Goal: Task Accomplishment & Management: Manage account settings

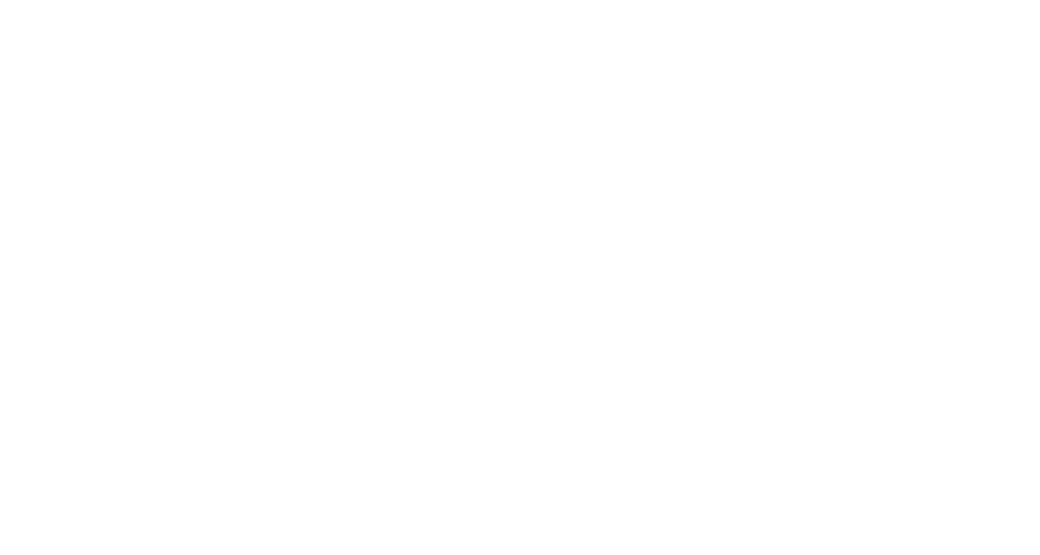
select select "*"
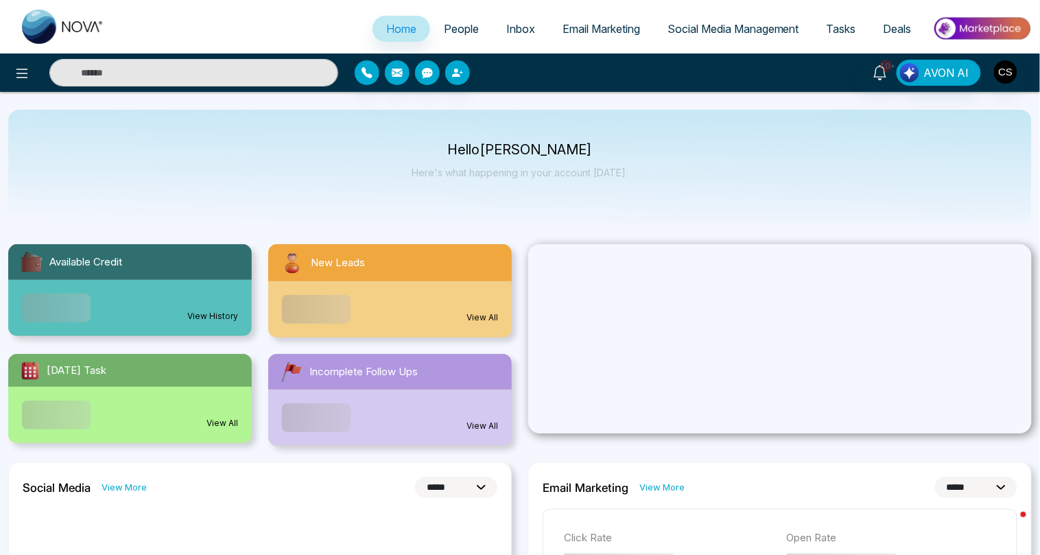
click at [449, 22] on span "People" at bounding box center [461, 29] width 35 height 14
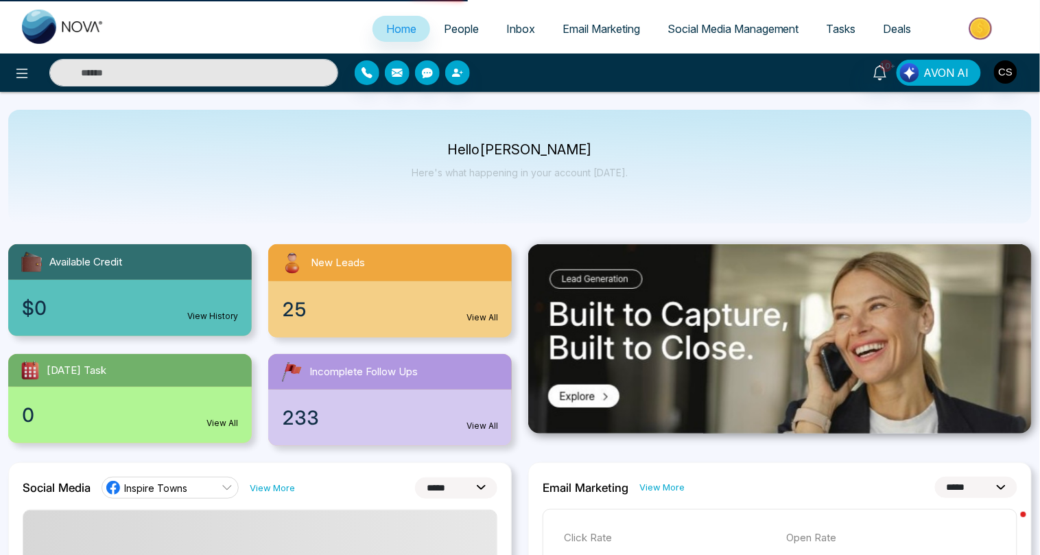
click at [567, 29] on span "Email Marketing" at bounding box center [600, 29] width 77 height 14
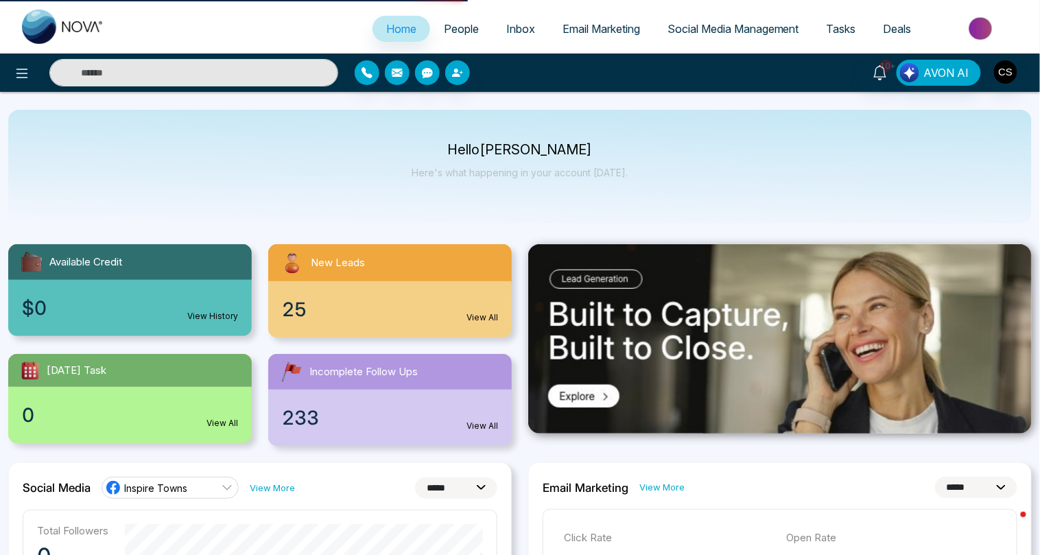
click at [567, 29] on span "Email Marketing" at bounding box center [600, 29] width 77 height 14
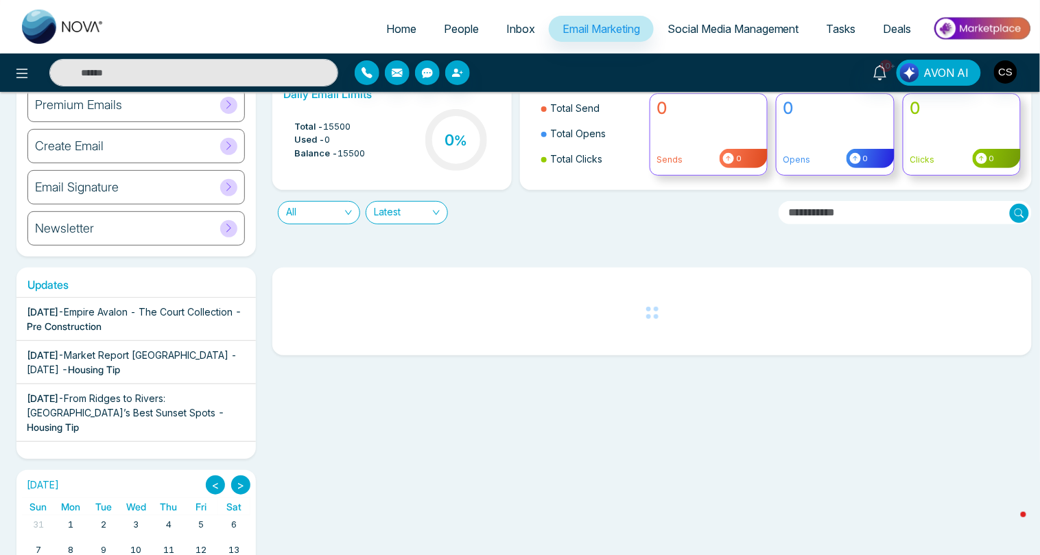
scroll to position [65, 0]
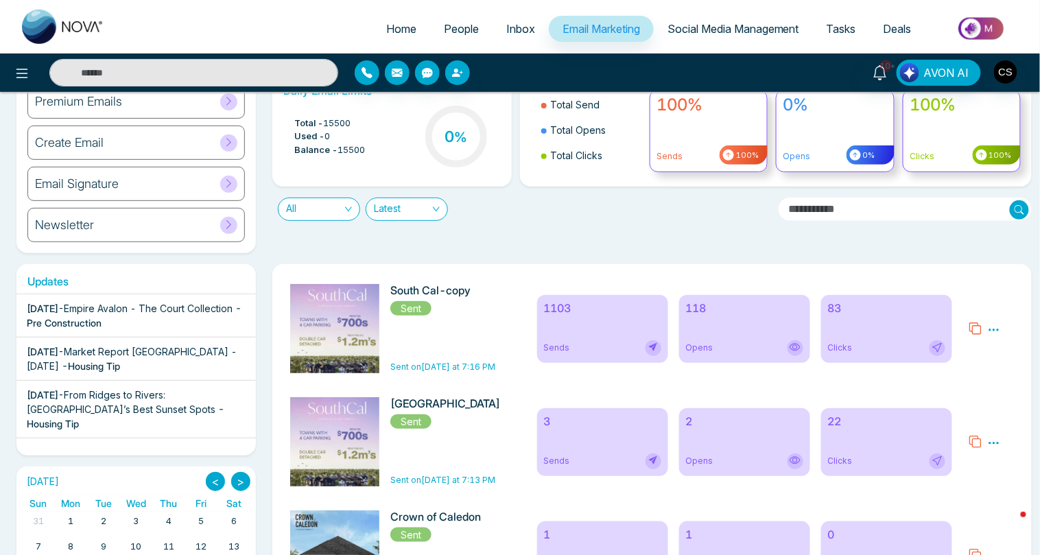
click at [973, 324] on icon at bounding box center [975, 329] width 14 height 14
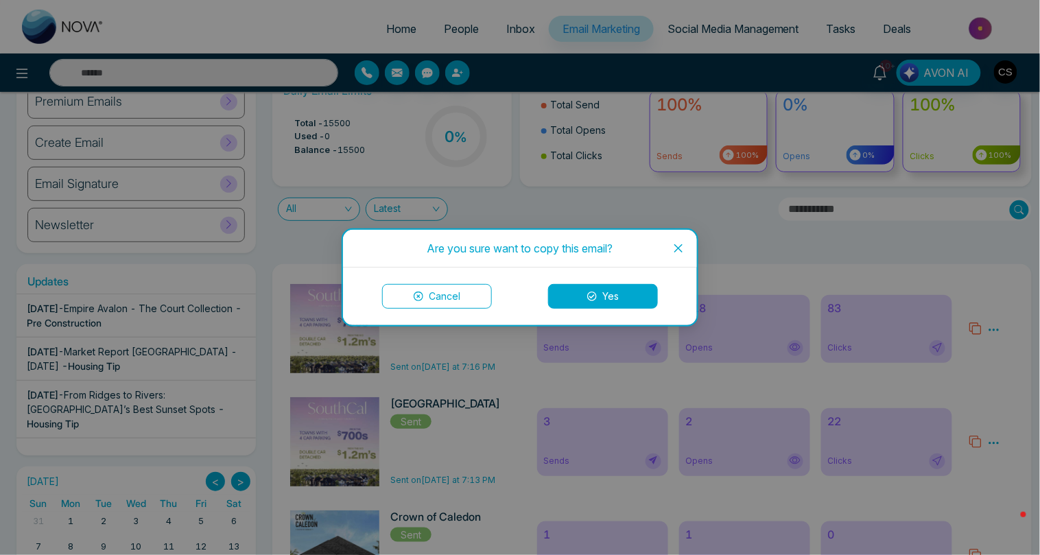
click at [643, 296] on button "Yes" at bounding box center [603, 296] width 110 height 25
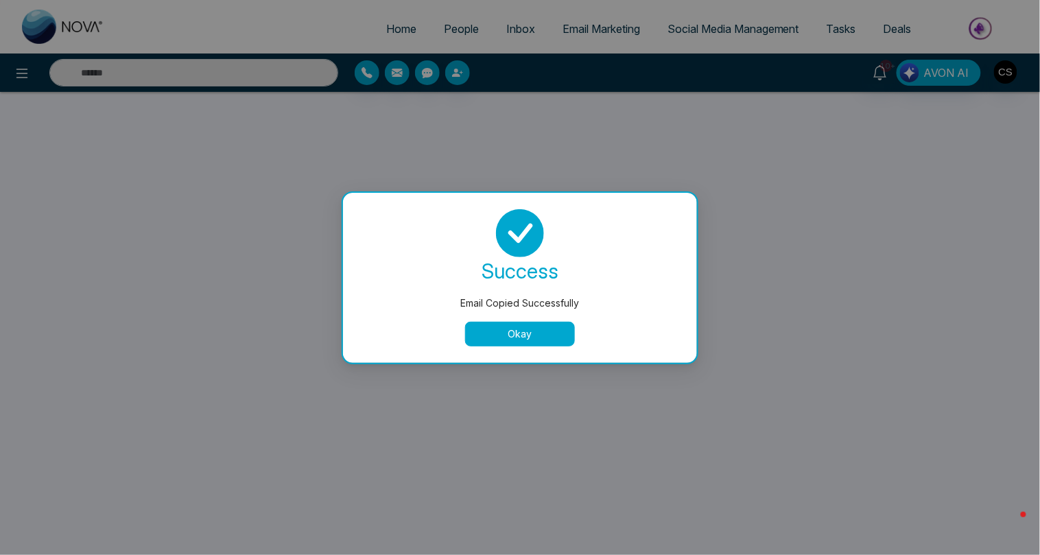
click at [559, 331] on button "Okay" at bounding box center [520, 334] width 110 height 25
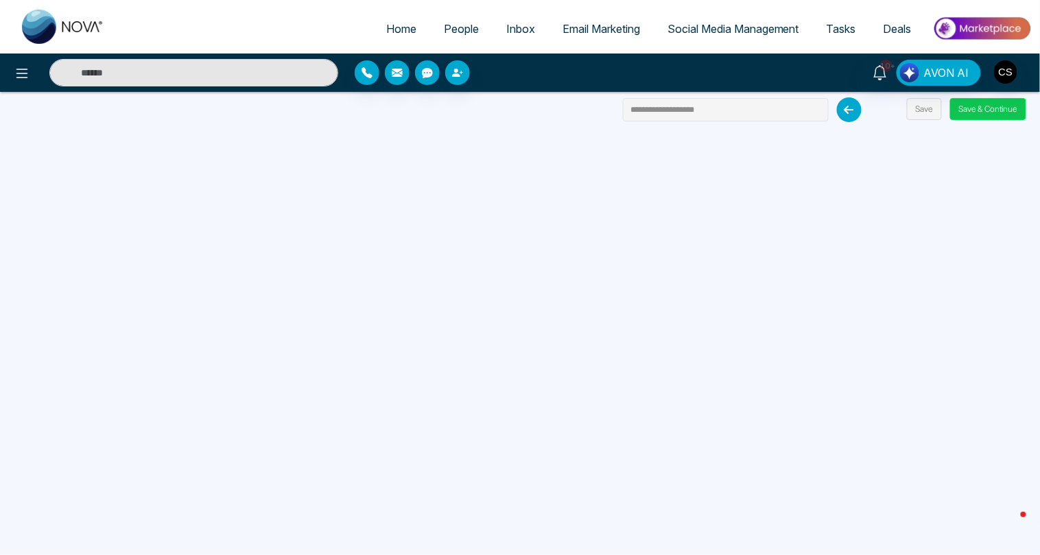
click at [977, 113] on button "Save & Continue" at bounding box center [988, 109] width 76 height 22
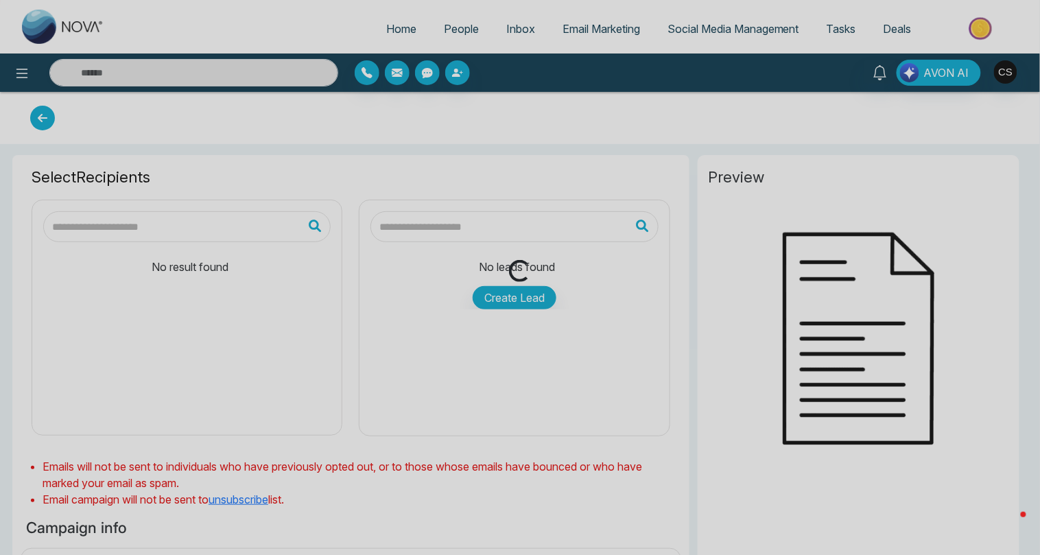
type input "**********"
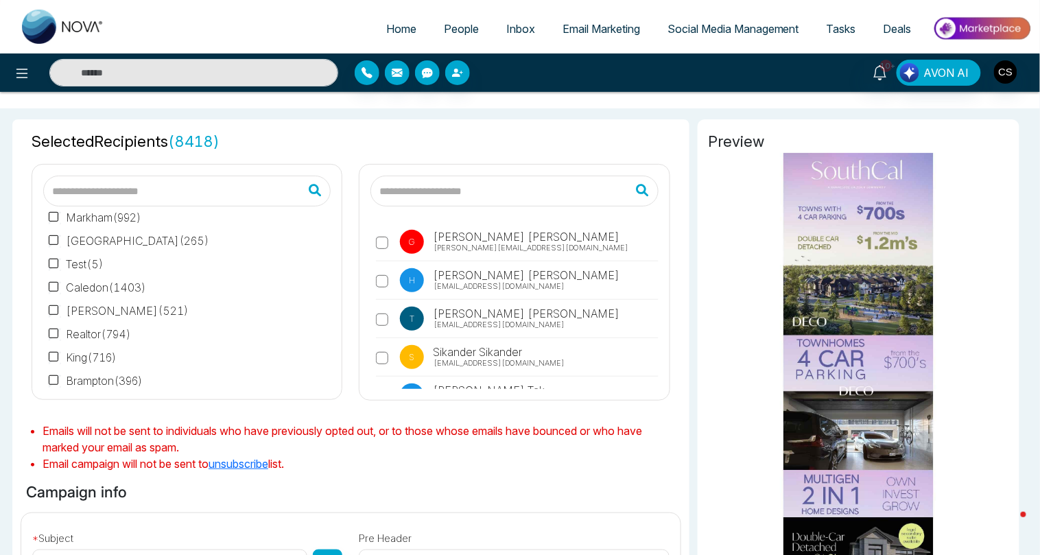
scroll to position [412, 0]
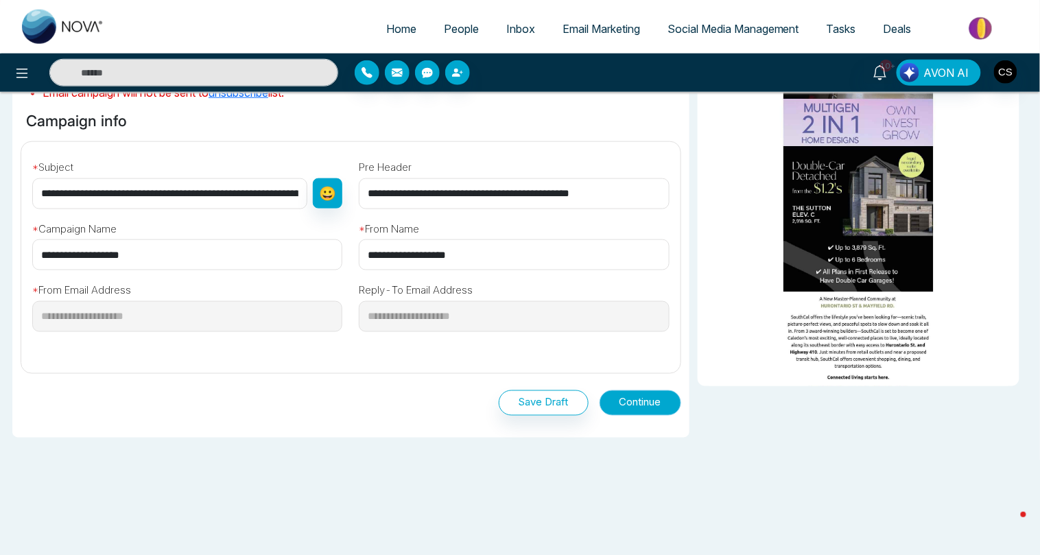
click at [638, 401] on button "Continue" at bounding box center [640, 402] width 82 height 25
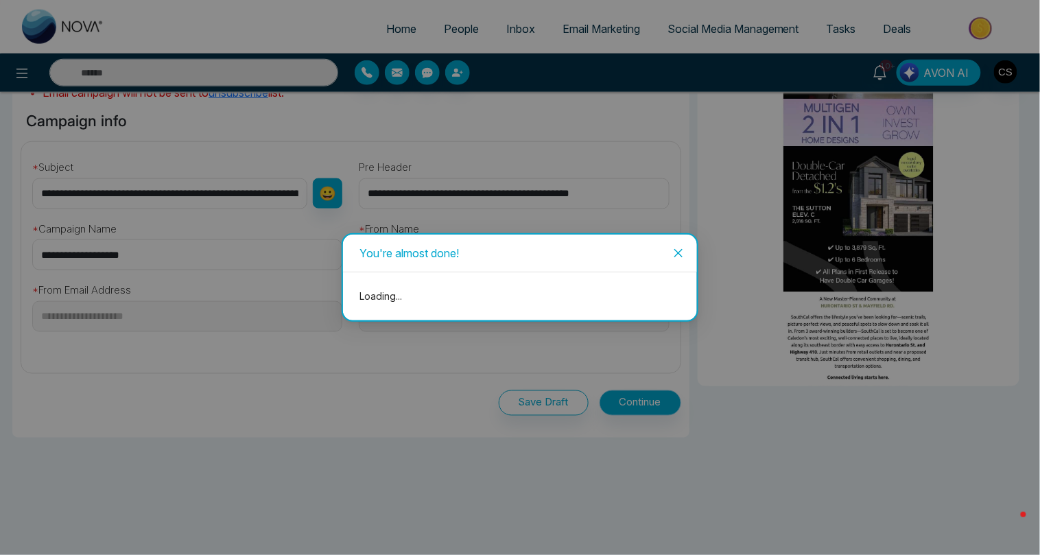
click at [638, 401] on div "You're almost done! Loading..." at bounding box center [520, 277] width 1040 height 555
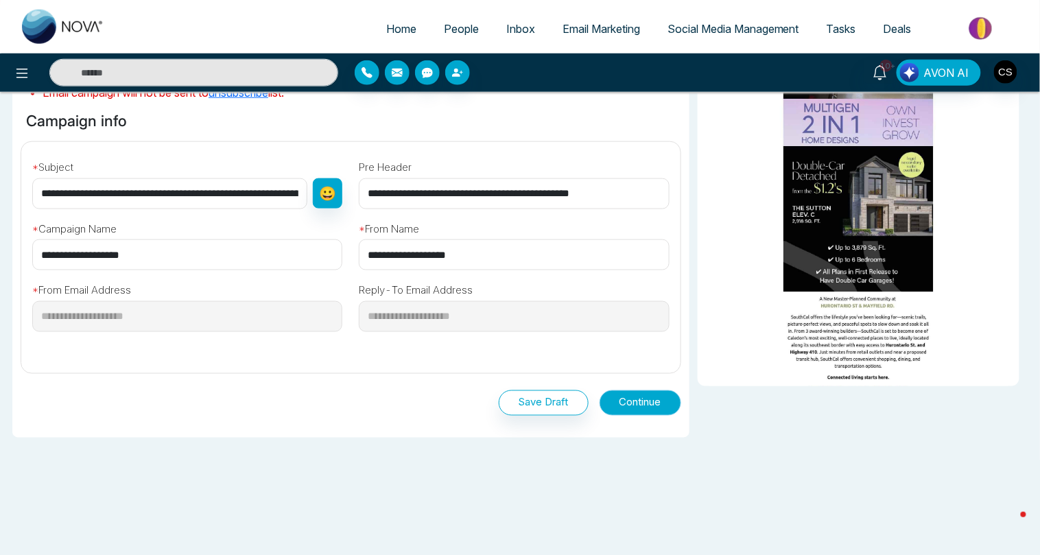
click at [638, 401] on button "Continue" at bounding box center [640, 402] width 82 height 25
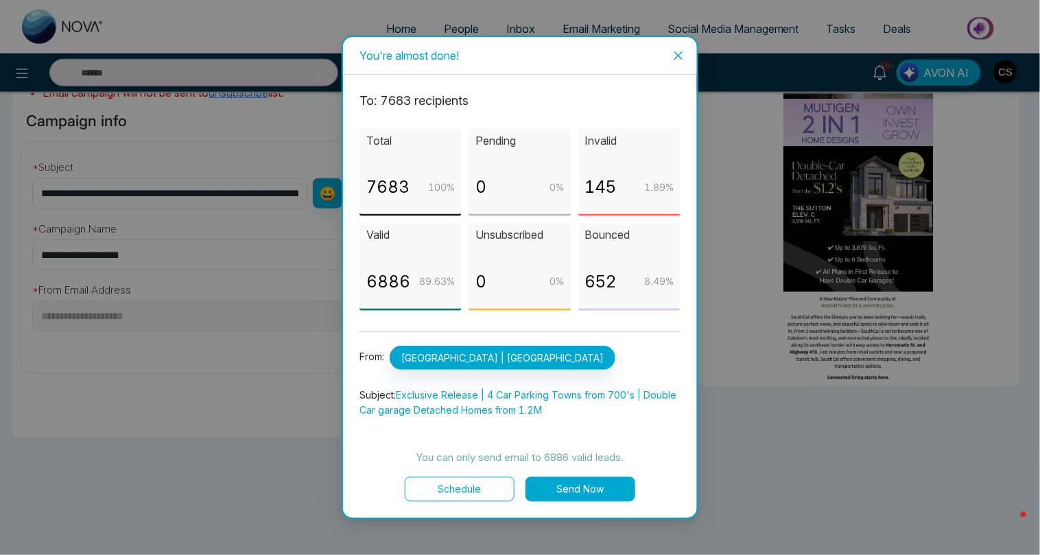
click at [588, 488] on button "Send Now" at bounding box center [580, 489] width 110 height 25
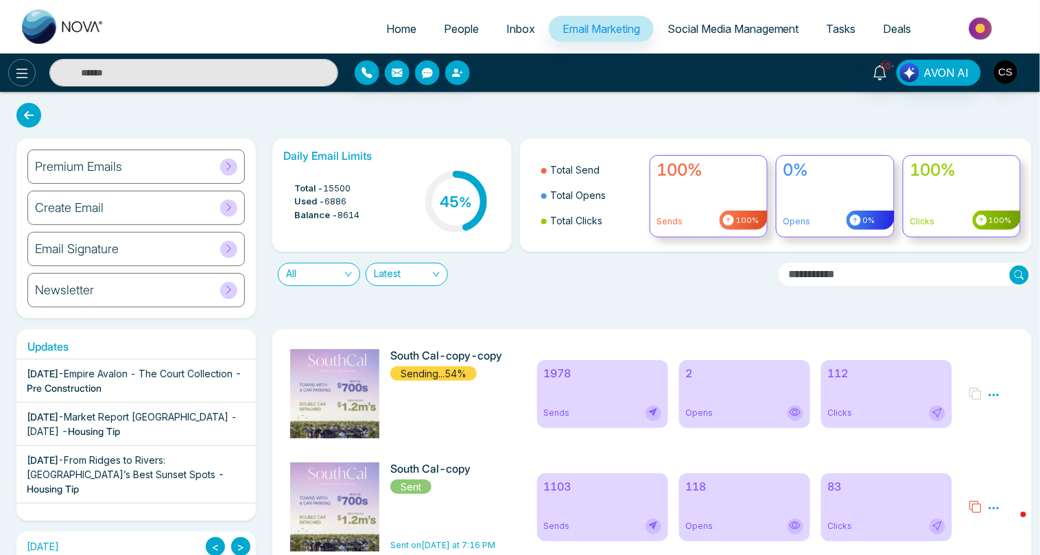
click at [20, 69] on icon at bounding box center [22, 73] width 16 height 16
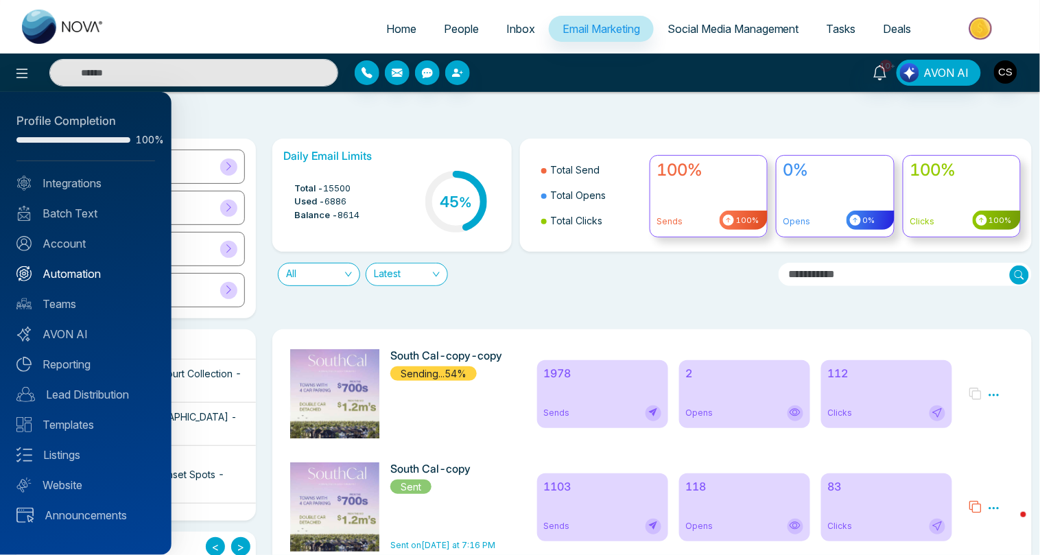
click at [84, 271] on link "Automation" at bounding box center [85, 273] width 139 height 16
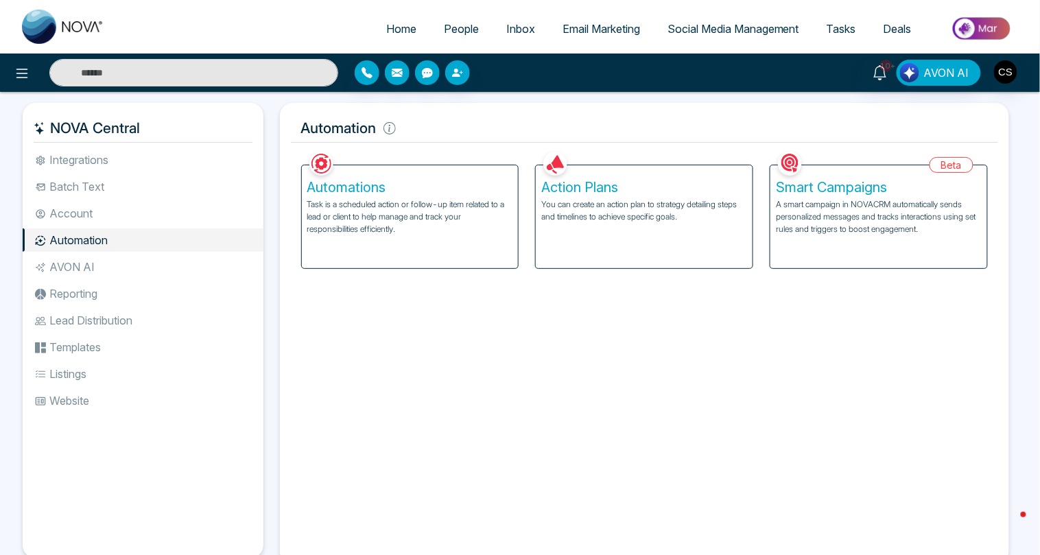
click at [555, 211] on p "You can create an action plan to strategy detailing steps and timelines to achi…" at bounding box center [644, 210] width 206 height 25
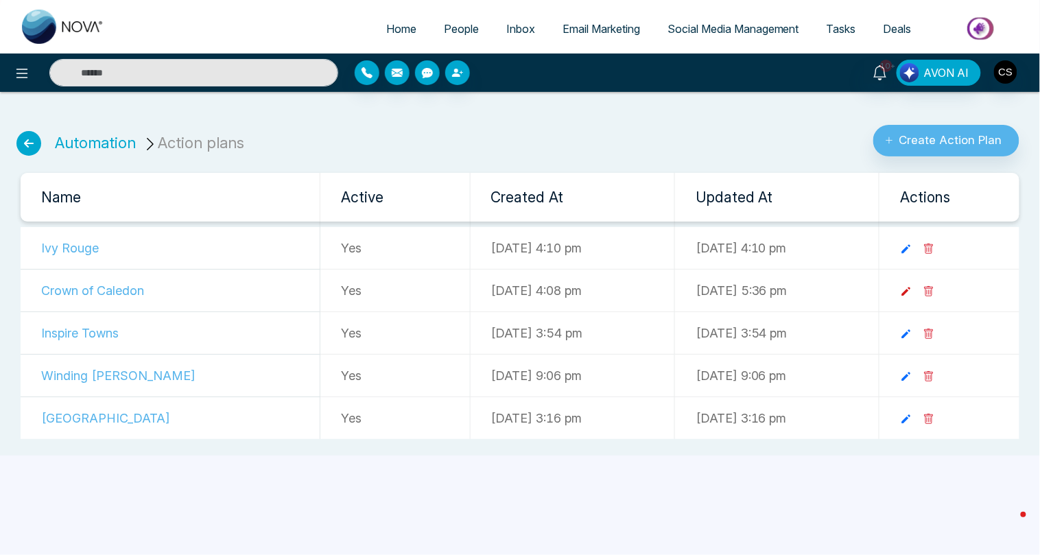
click at [912, 295] on icon at bounding box center [906, 291] width 12 height 12
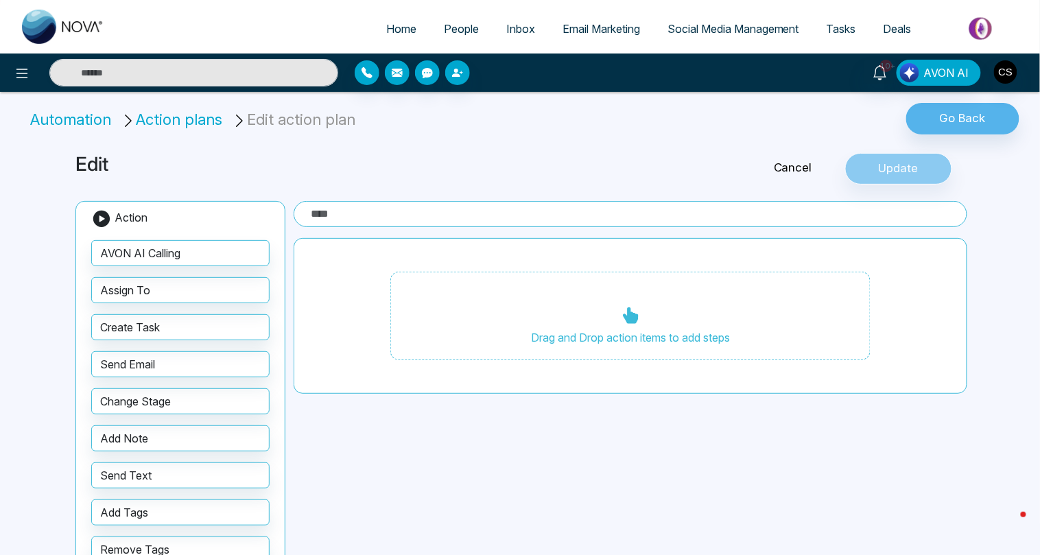
type input "**********"
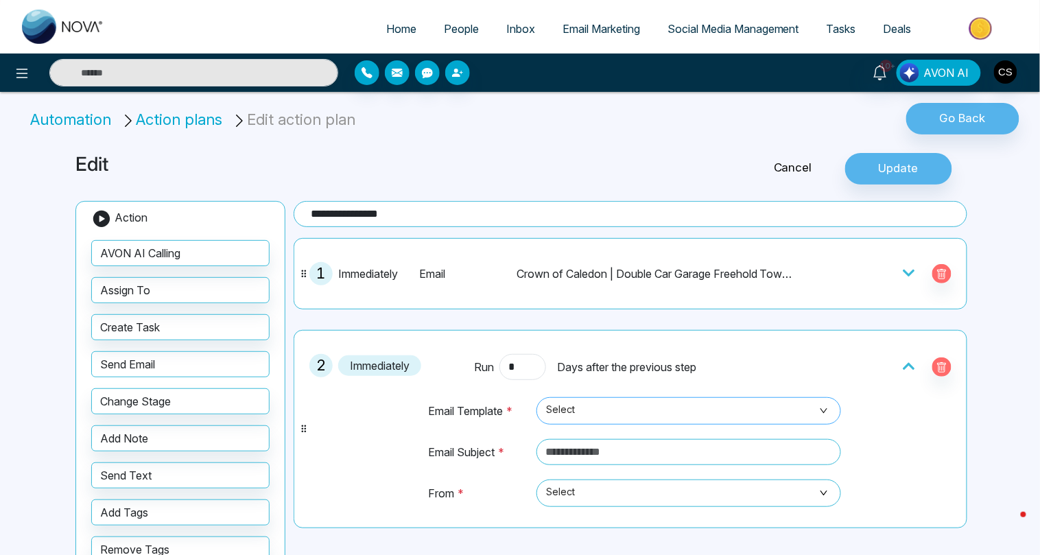
click at [614, 408] on span "Select" at bounding box center [688, 410] width 285 height 23
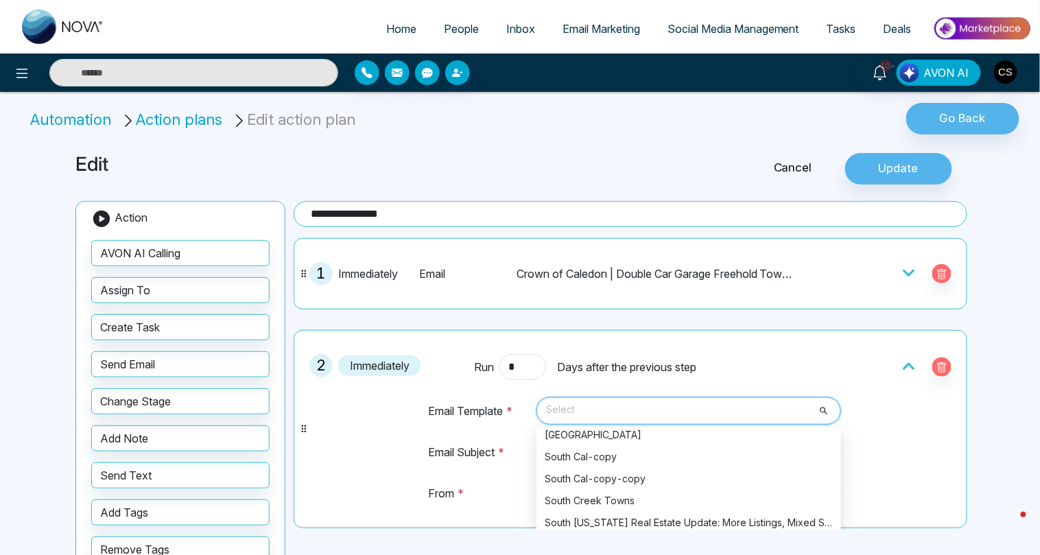
scroll to position [11833, 0]
click at [621, 473] on div "South Cal-copy-copy" at bounding box center [689, 480] width 288 height 15
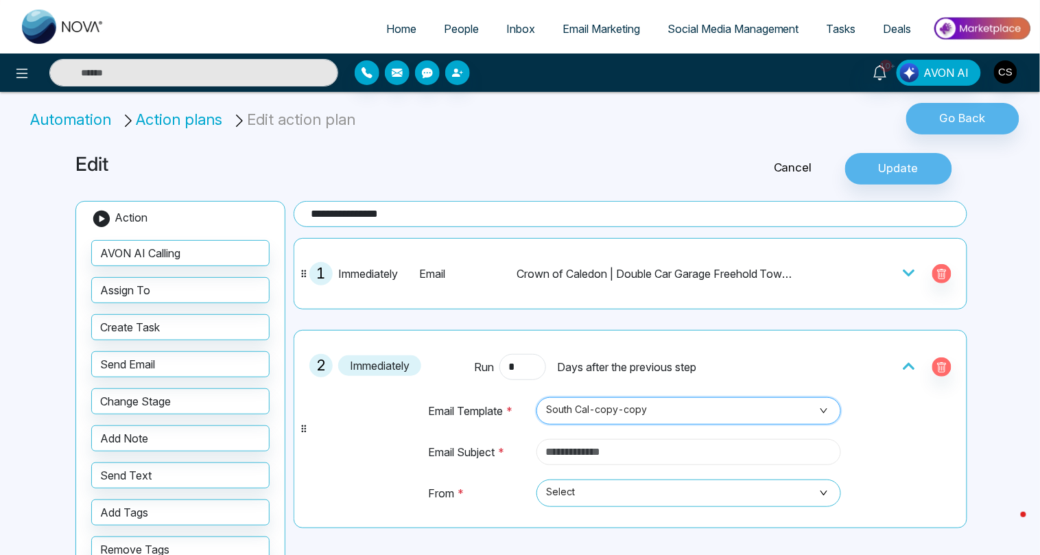
click at [621, 446] on input "text" at bounding box center [688, 452] width 304 height 26
paste input "**********"
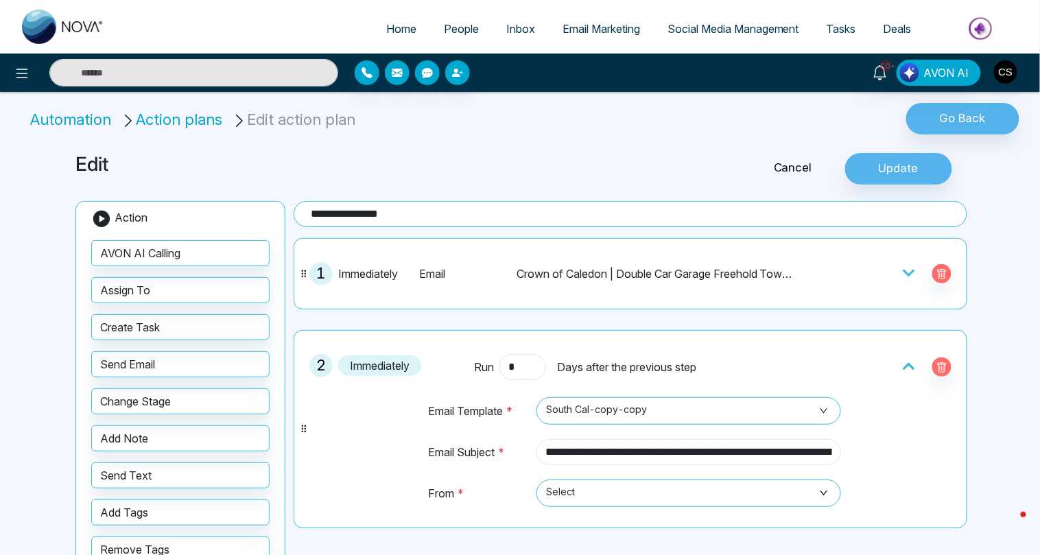
scroll to position [0, 231]
click at [598, 495] on span "Select" at bounding box center [688, 492] width 285 height 23
type input "**********"
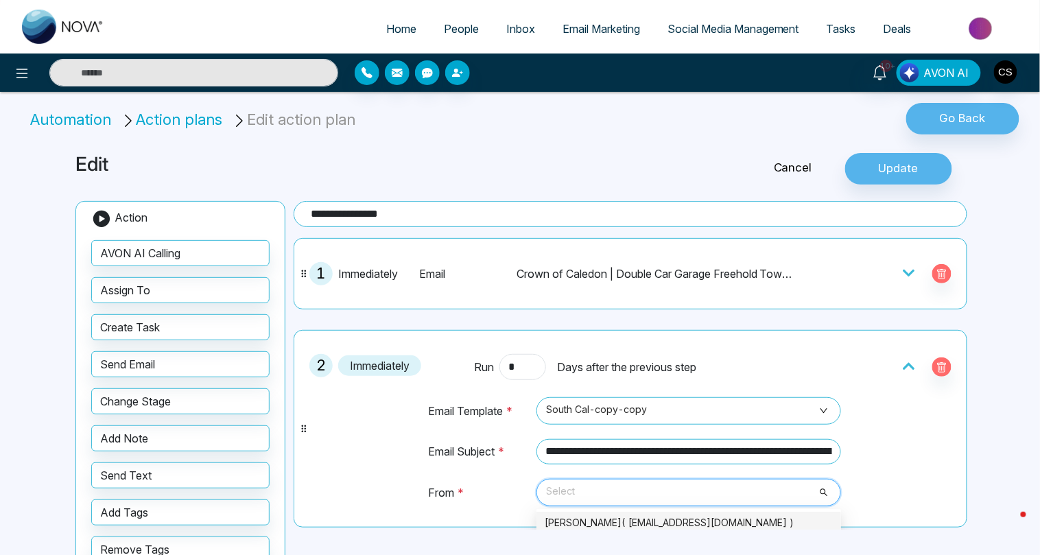
click at [598, 515] on div "[PERSON_NAME]( [EMAIL_ADDRESS][DOMAIN_NAME] )" at bounding box center [689, 522] width 288 height 15
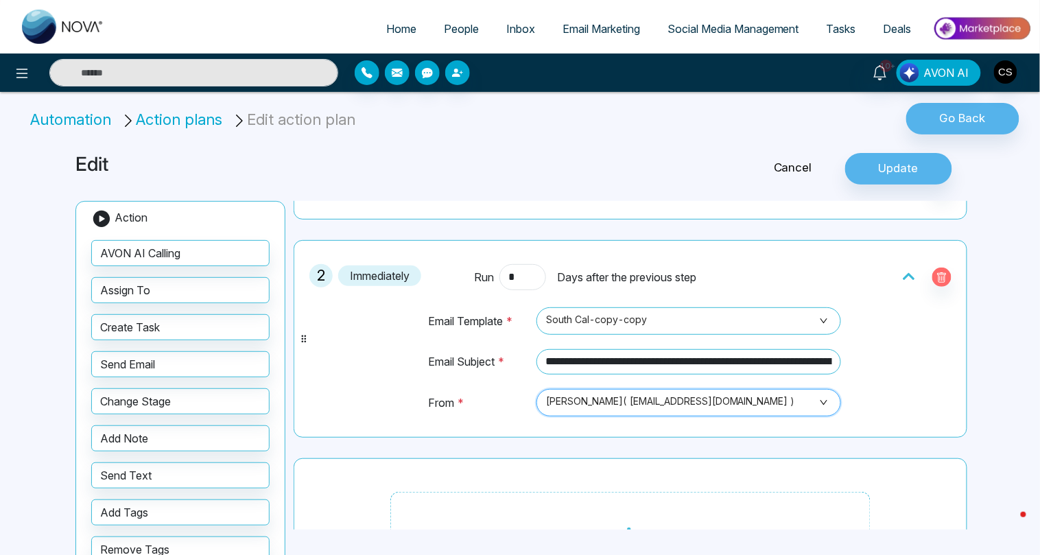
scroll to position [91, 0]
click at [732, 390] on span "[PERSON_NAME]( [EMAIL_ADDRESS][DOMAIN_NAME] )" at bounding box center [688, 401] width 285 height 23
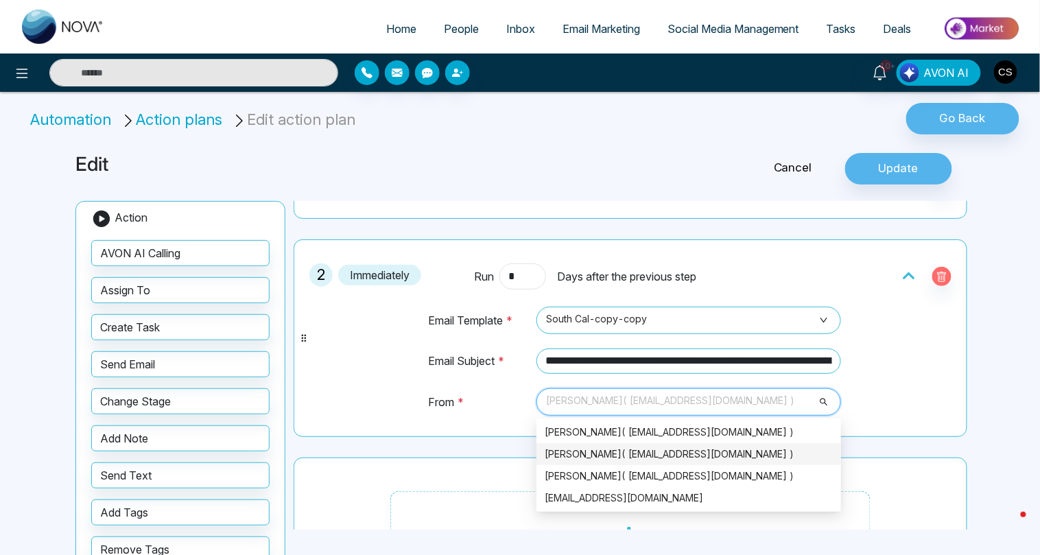
scroll to position [147, 0]
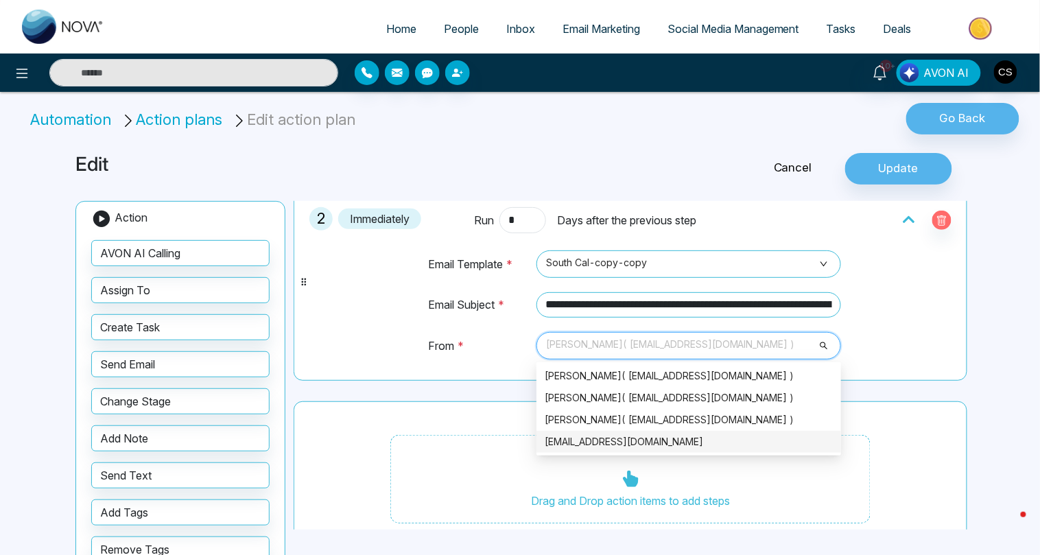
click at [700, 435] on div "[EMAIL_ADDRESS][DOMAIN_NAME]" at bounding box center [689, 441] width 288 height 15
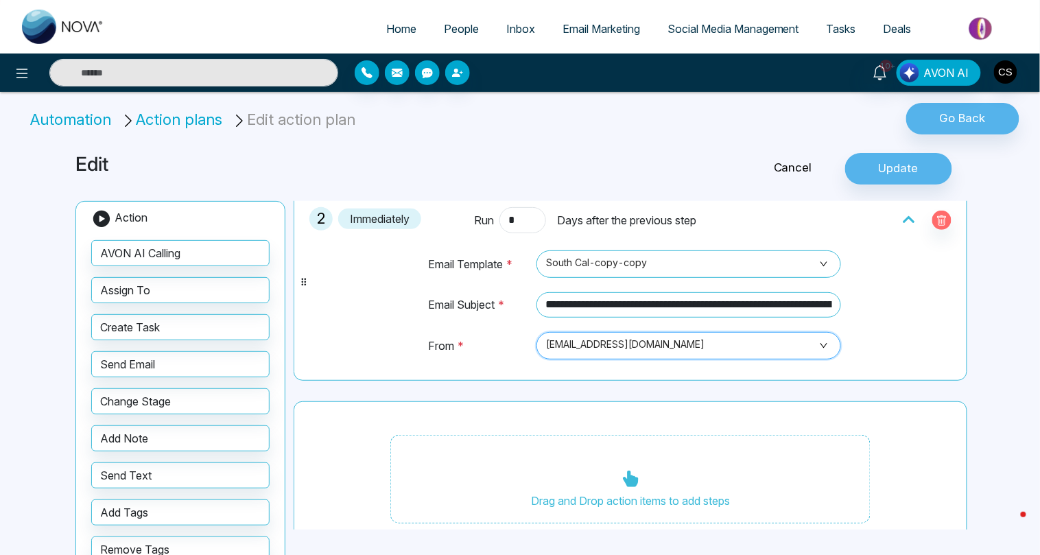
click at [663, 345] on span "[EMAIL_ADDRESS][DOMAIN_NAME]" at bounding box center [688, 345] width 285 height 23
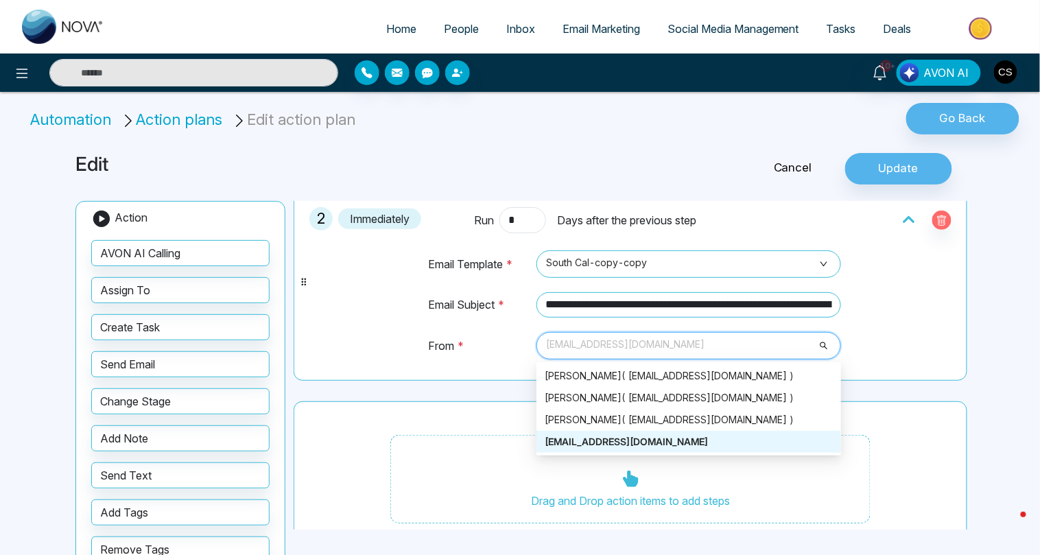
click at [920, 345] on div "**********" at bounding box center [630, 282] width 658 height 182
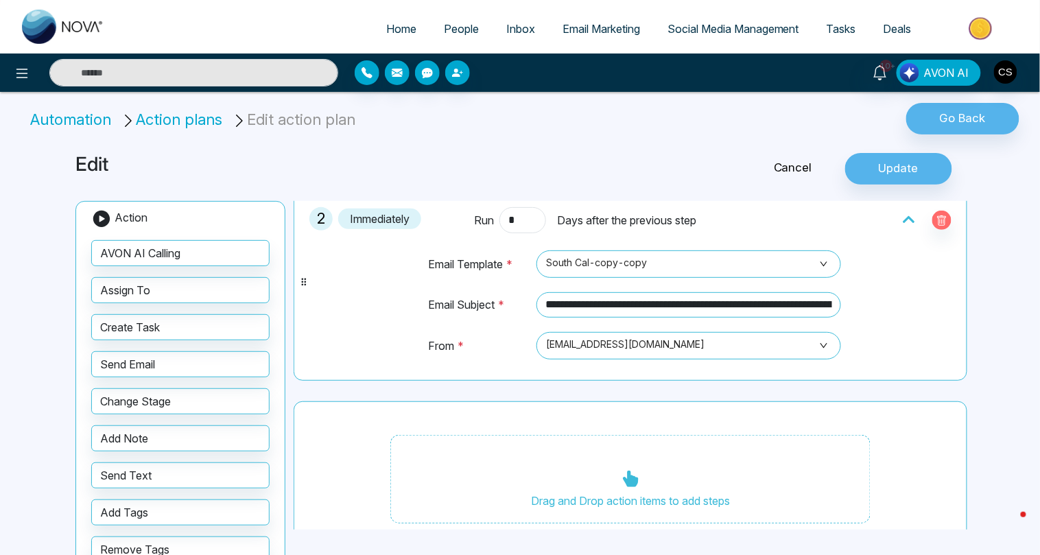
scroll to position [123, 0]
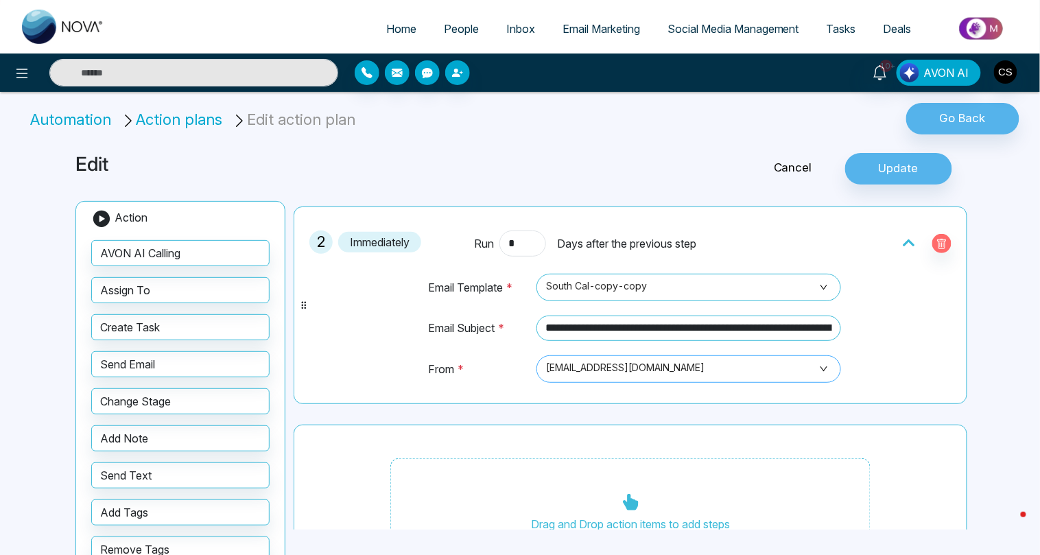
click at [821, 360] on span "[EMAIL_ADDRESS][DOMAIN_NAME]" at bounding box center [688, 368] width 285 height 23
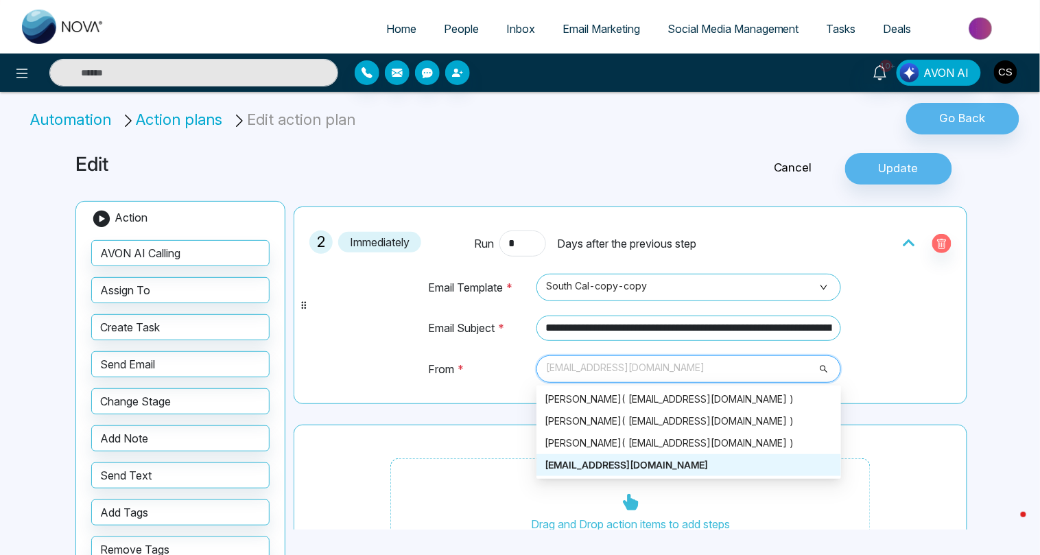
click at [398, 26] on span "Home" at bounding box center [401, 29] width 30 height 14
select select "*"
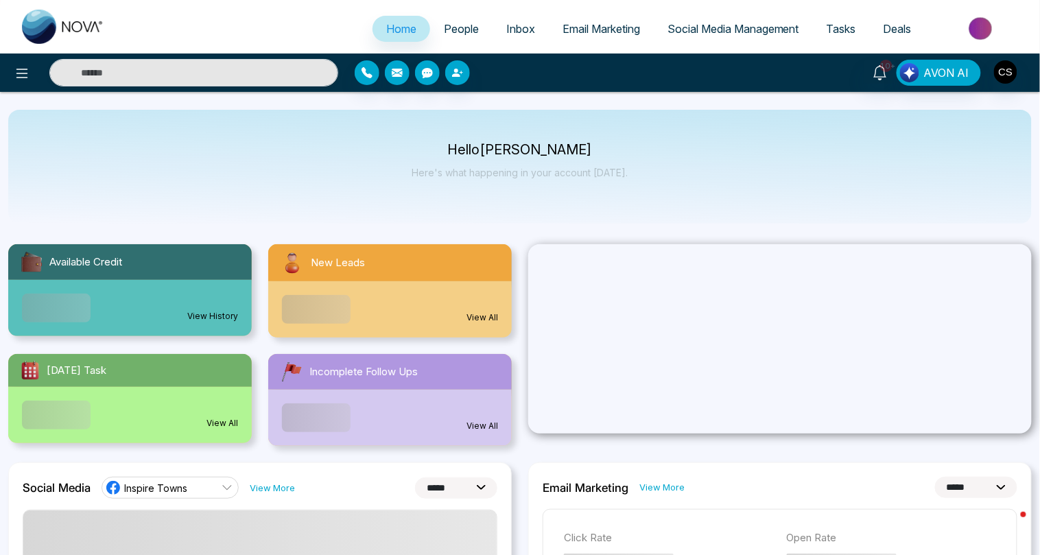
click at [444, 28] on span "People" at bounding box center [461, 29] width 35 height 14
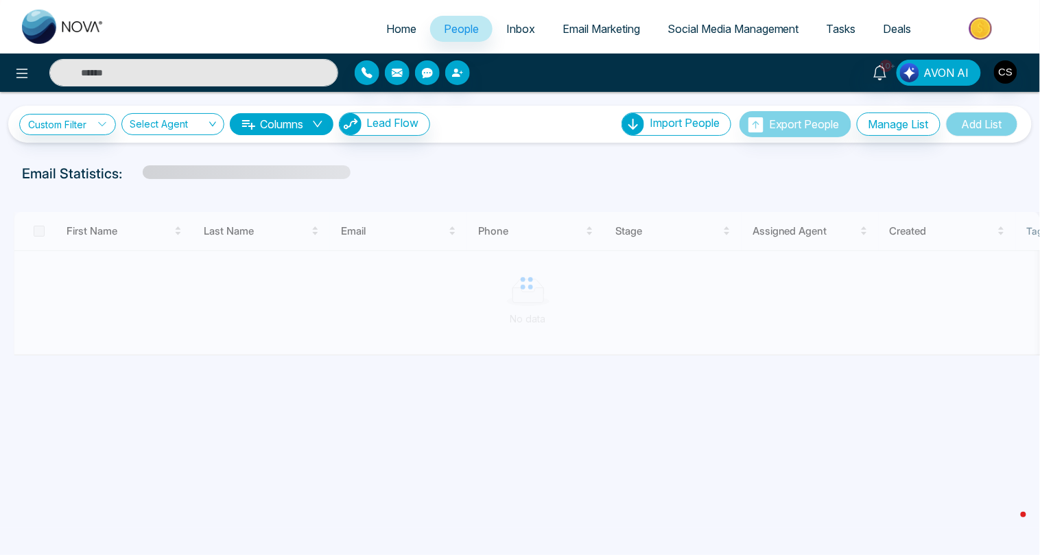
click at [291, 67] on input "text" at bounding box center [193, 72] width 289 height 27
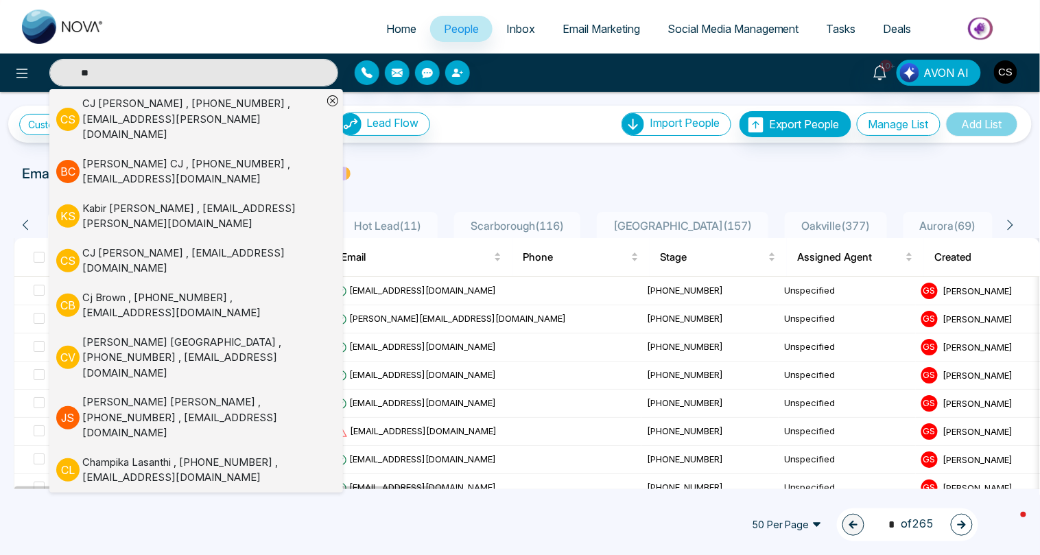
type input "**"
click at [158, 115] on div "[PERSON_NAME] , [PHONE_NUMBER] , [EMAIL_ADDRESS][PERSON_NAME][DOMAIN_NAME]" at bounding box center [202, 119] width 240 height 47
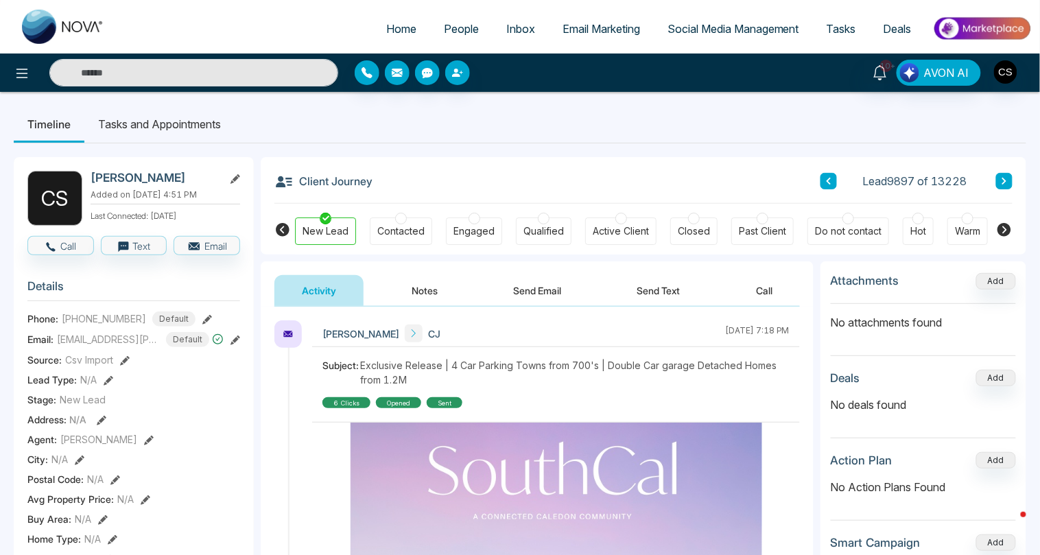
scroll to position [28, 0]
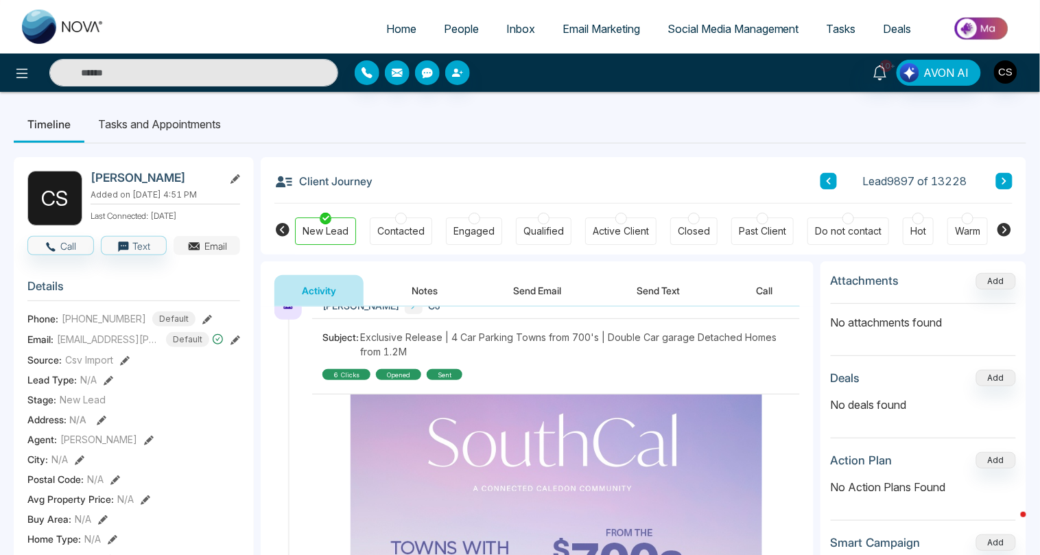
click at [215, 249] on button "Email" at bounding box center [207, 245] width 67 height 19
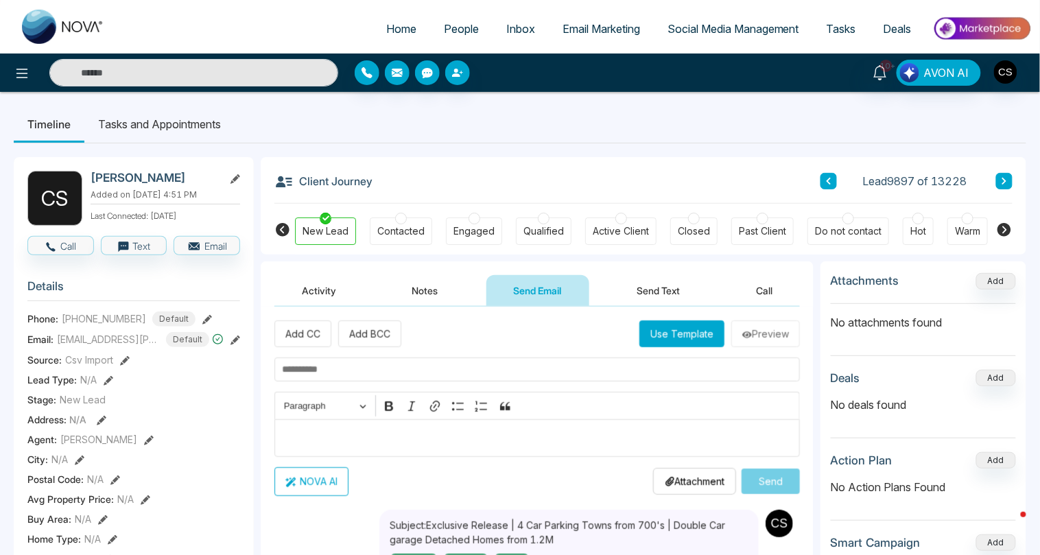
click at [694, 335] on button "Use Template" at bounding box center [681, 333] width 85 height 27
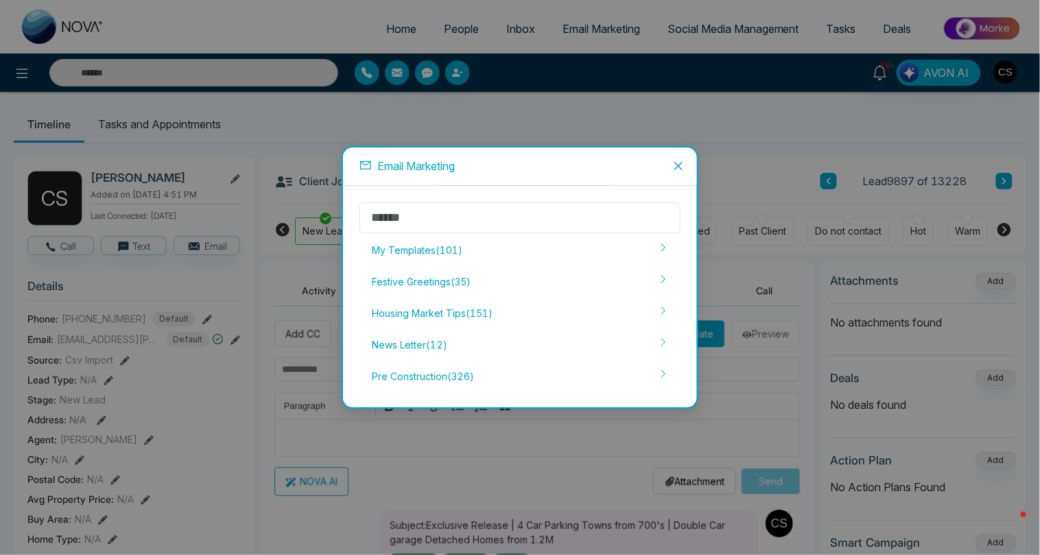
click at [682, 167] on icon "close" at bounding box center [678, 165] width 11 height 11
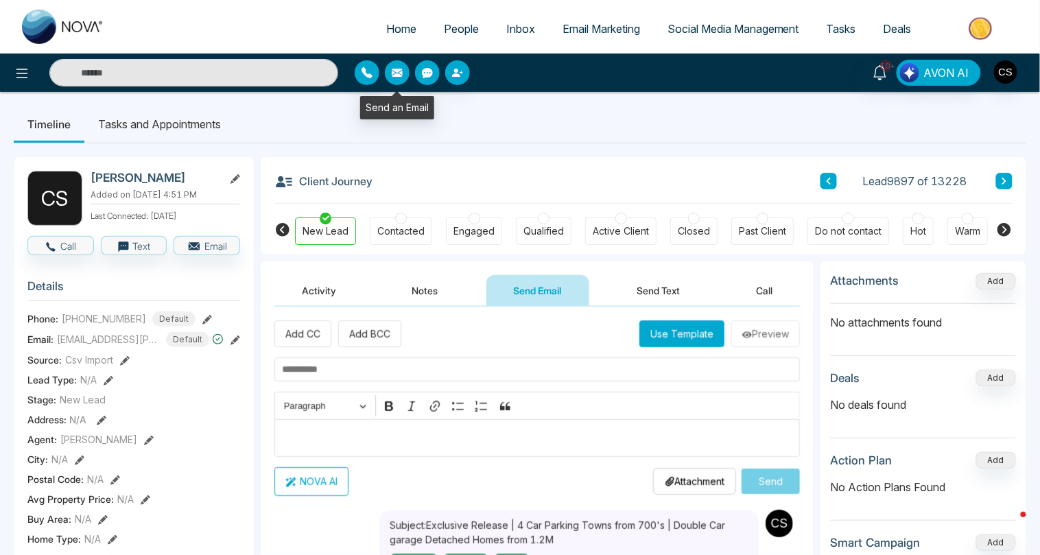
click at [392, 73] on icon "button" at bounding box center [397, 73] width 11 height 8
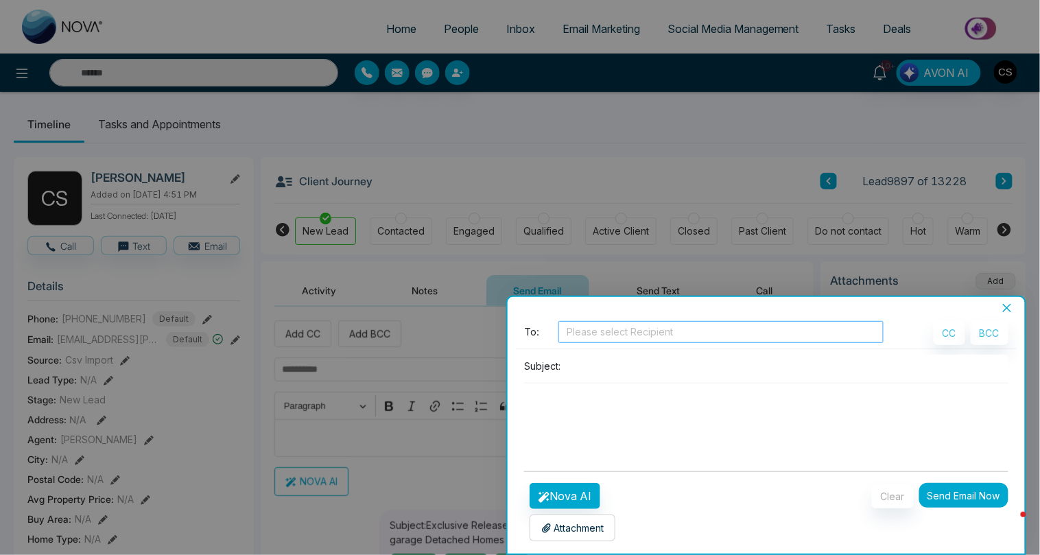
click at [596, 327] on div at bounding box center [721, 332] width 318 height 16
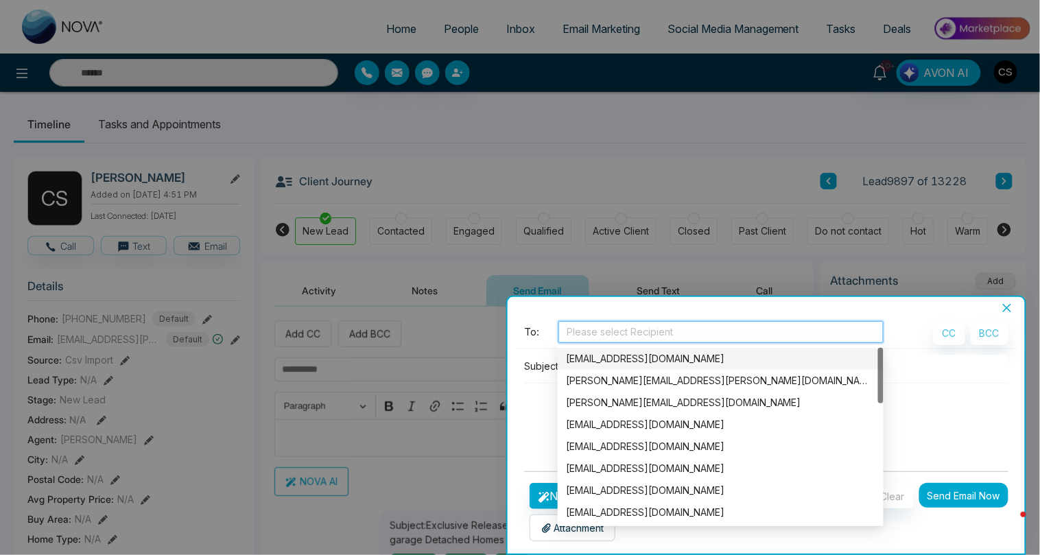
click at [581, 308] on div "Batch Email" at bounding box center [765, 308] width 517 height 12
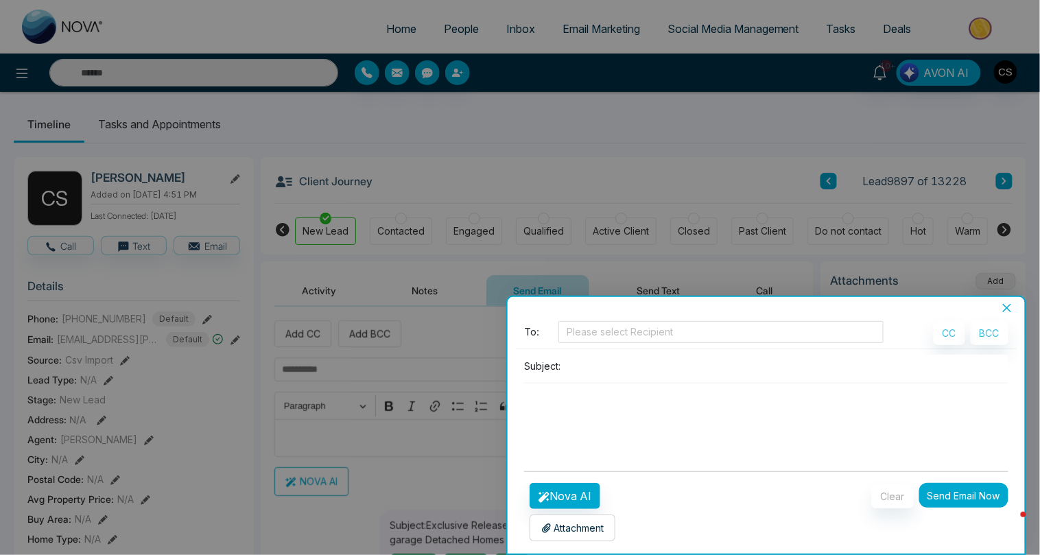
click at [592, 364] on input at bounding box center [787, 366] width 442 height 23
click at [550, 130] on div at bounding box center [520, 277] width 1040 height 555
click at [1008, 308] on icon "close" at bounding box center [1007, 308] width 8 height 8
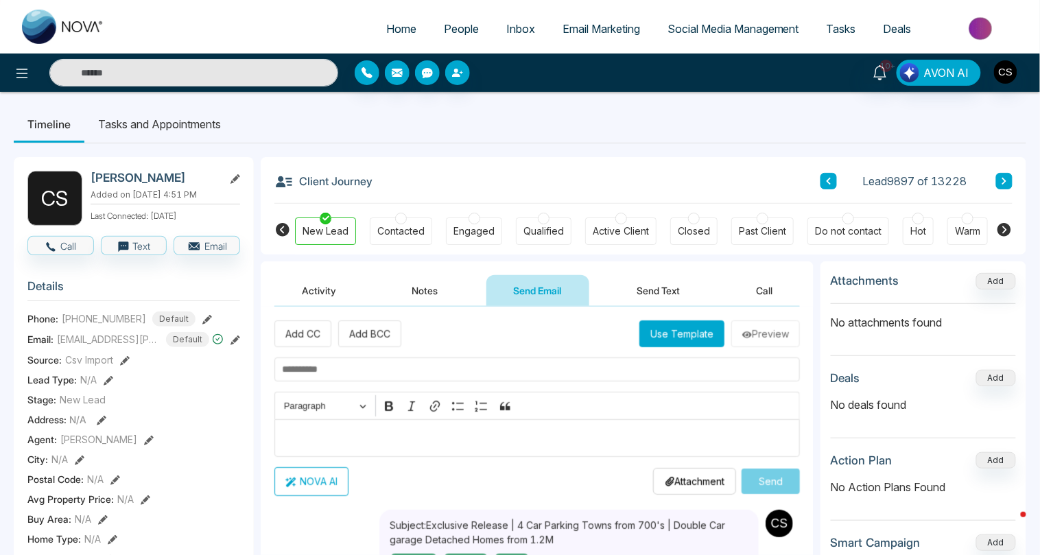
click at [593, 27] on span "Email Marketing" at bounding box center [600, 29] width 77 height 14
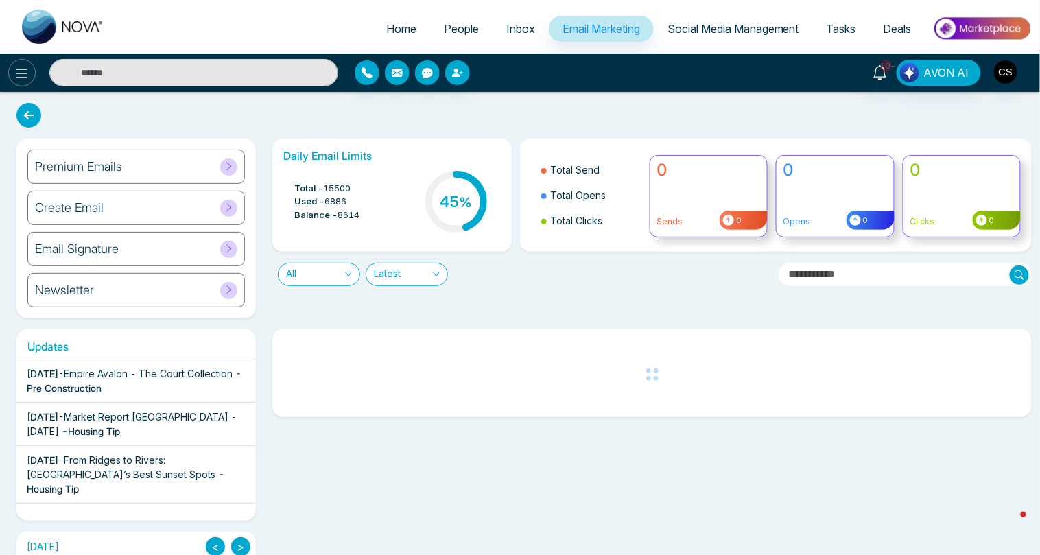
click at [16, 79] on icon at bounding box center [22, 73] width 16 height 16
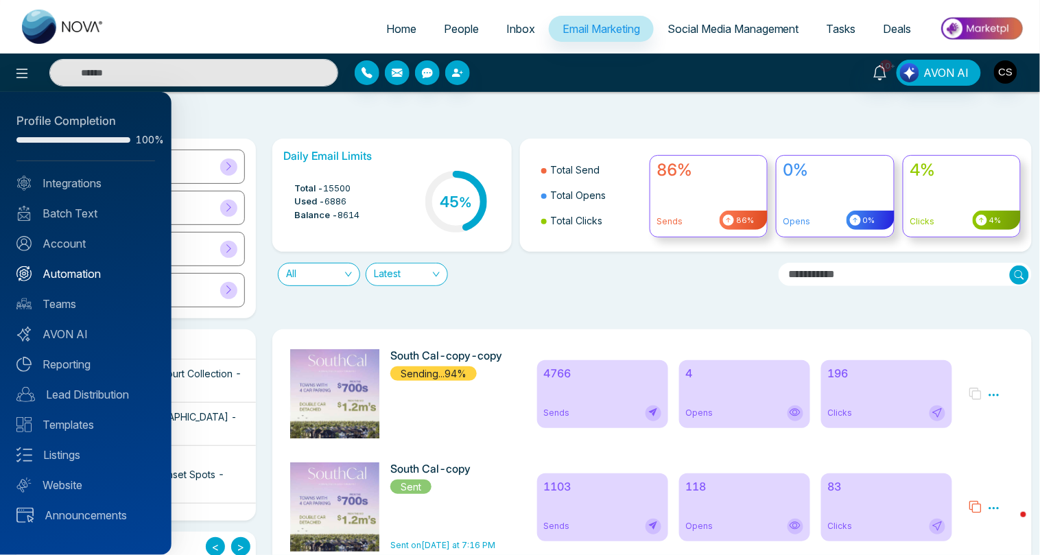
click at [95, 270] on link "Automation" at bounding box center [85, 273] width 139 height 16
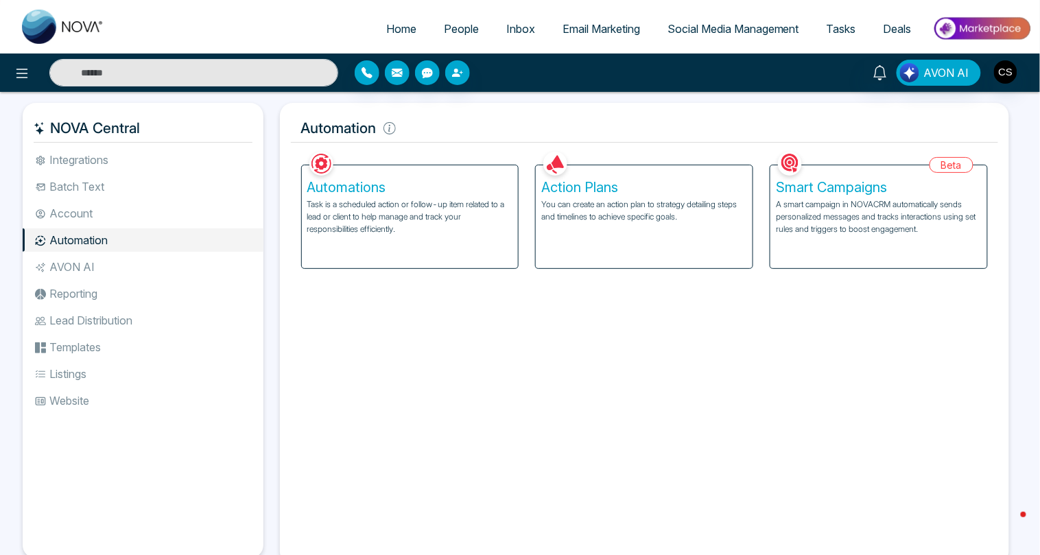
click at [627, 193] on h5 "Action Plans" at bounding box center [644, 187] width 206 height 16
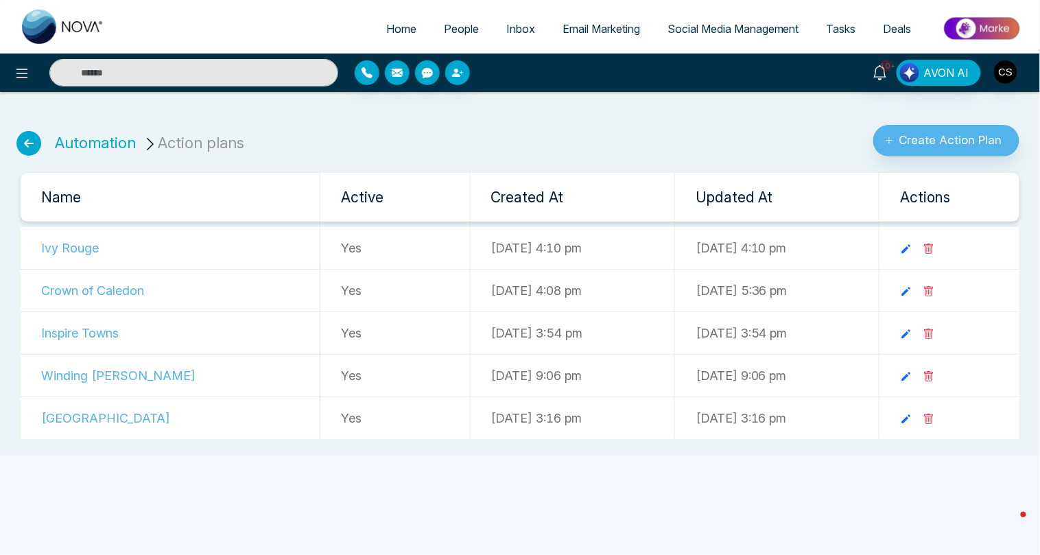
click at [117, 289] on td "Crown of Caledon" at bounding box center [171, 291] width 300 height 43
click at [912, 287] on icon at bounding box center [906, 291] width 12 height 12
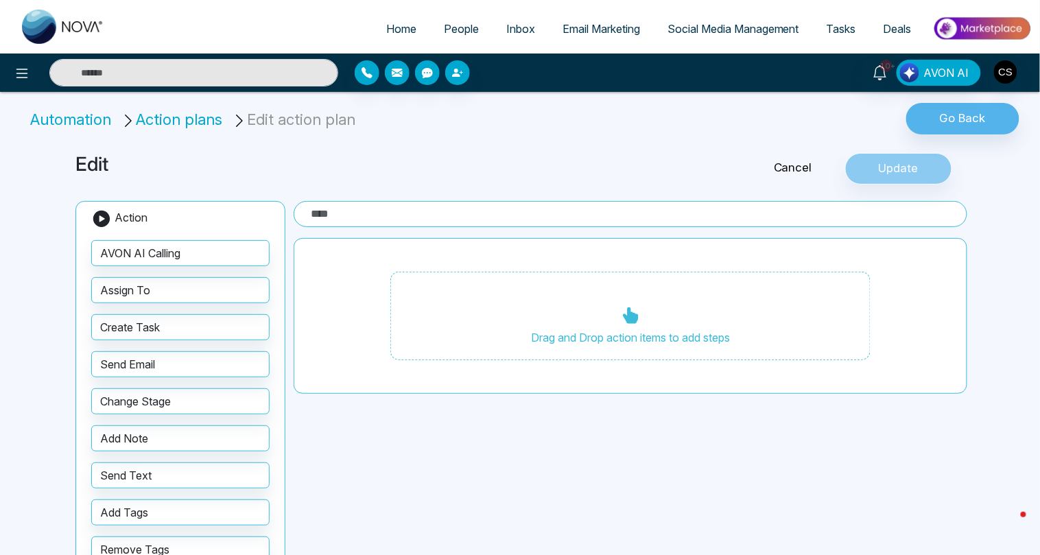
type input "**********"
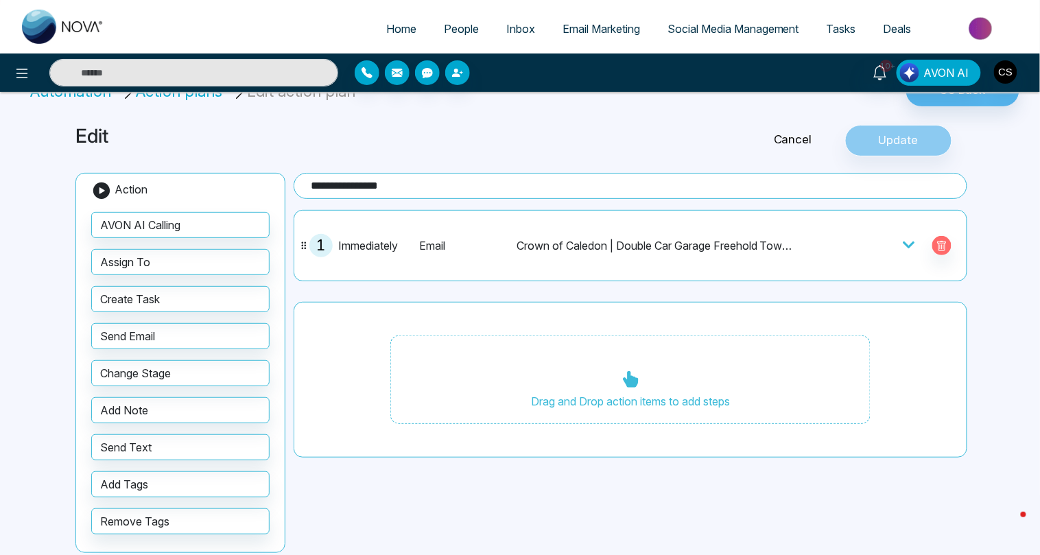
scroll to position [26, 0]
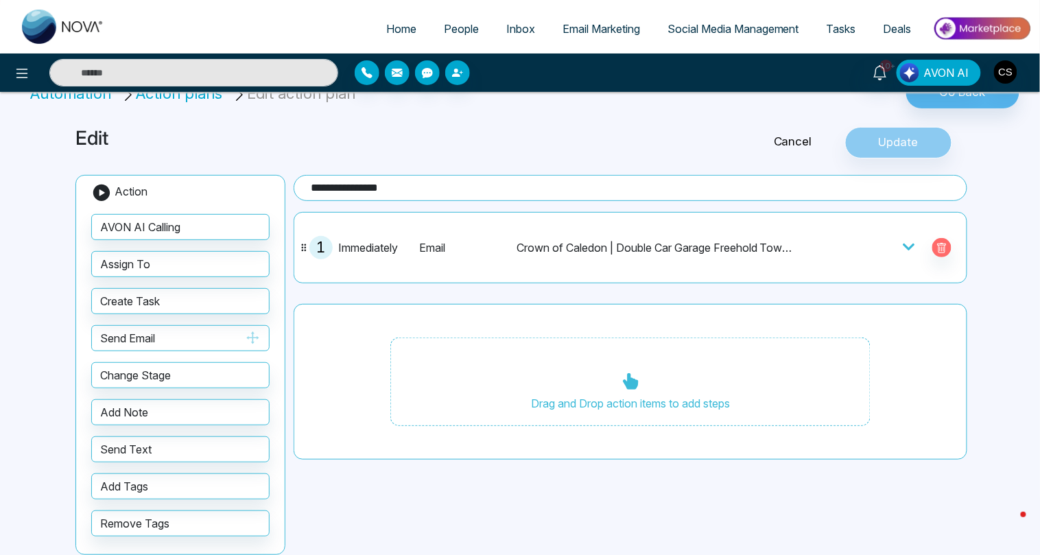
click at [142, 331] on button "Send Email" at bounding box center [180, 338] width 178 height 26
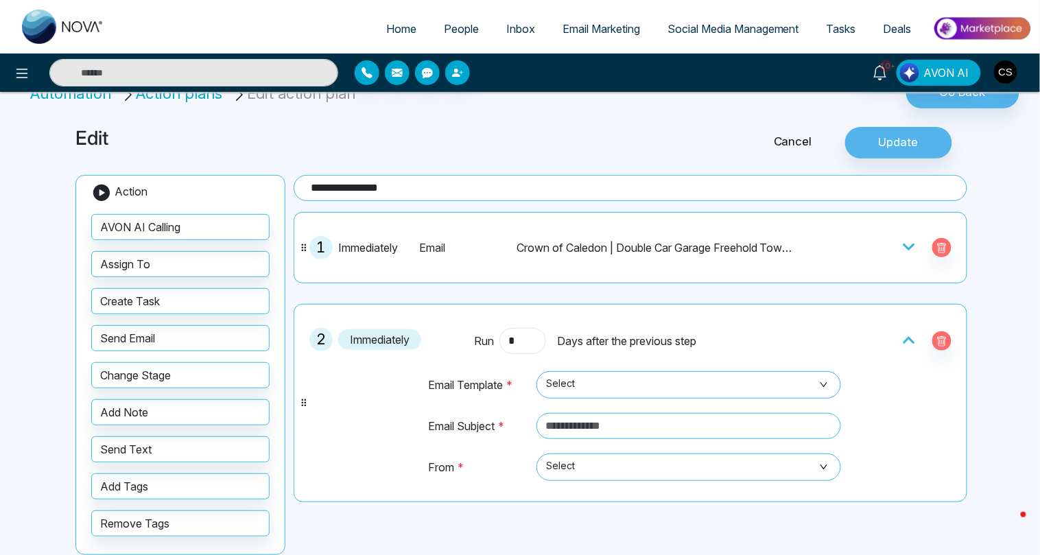
click at [600, 381] on span "Select" at bounding box center [688, 384] width 285 height 23
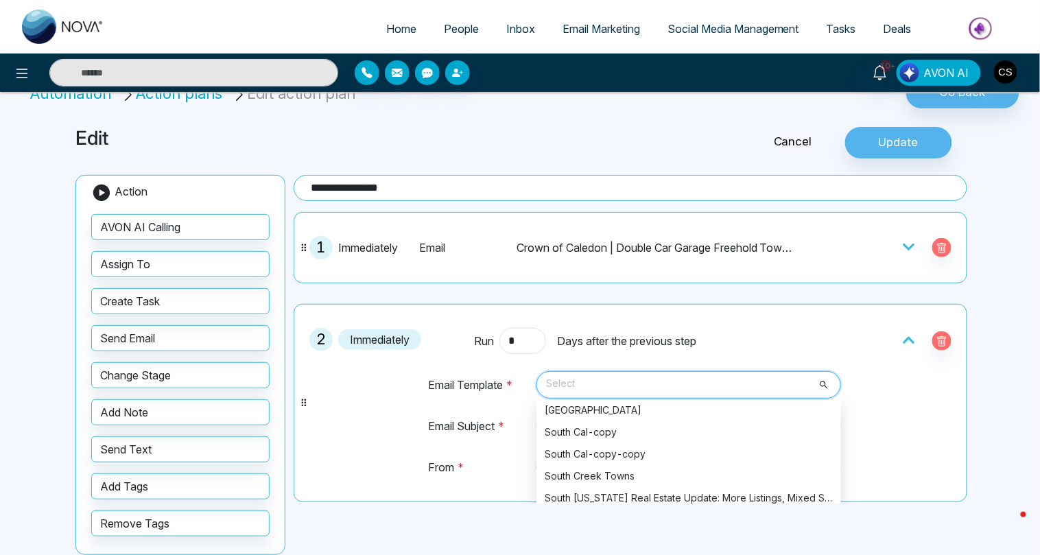
scroll to position [11838, 0]
click at [611, 446] on div "South Cal-copy-copy" at bounding box center [689, 449] width 288 height 15
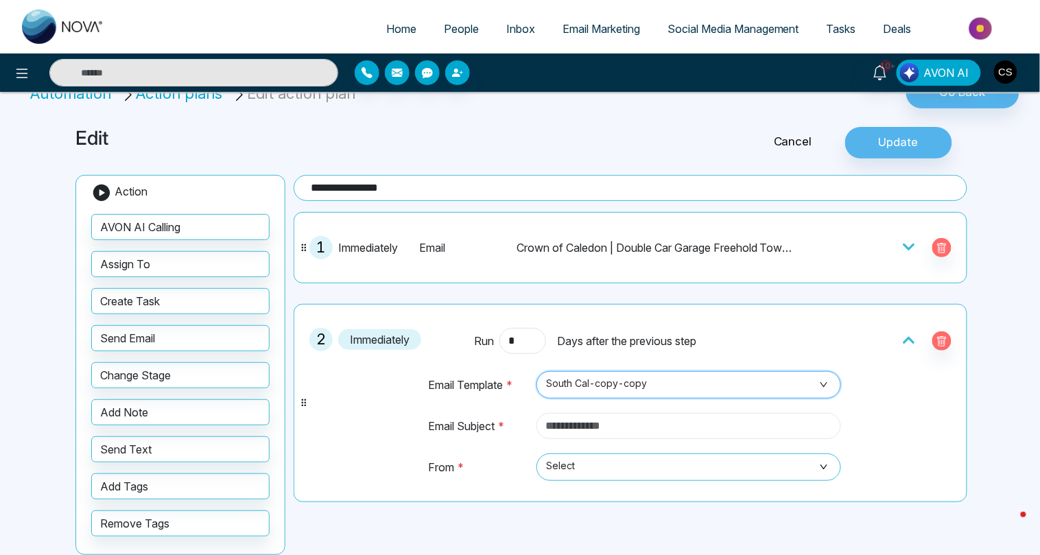
click at [614, 425] on input "text" at bounding box center [688, 426] width 304 height 26
paste input "**********"
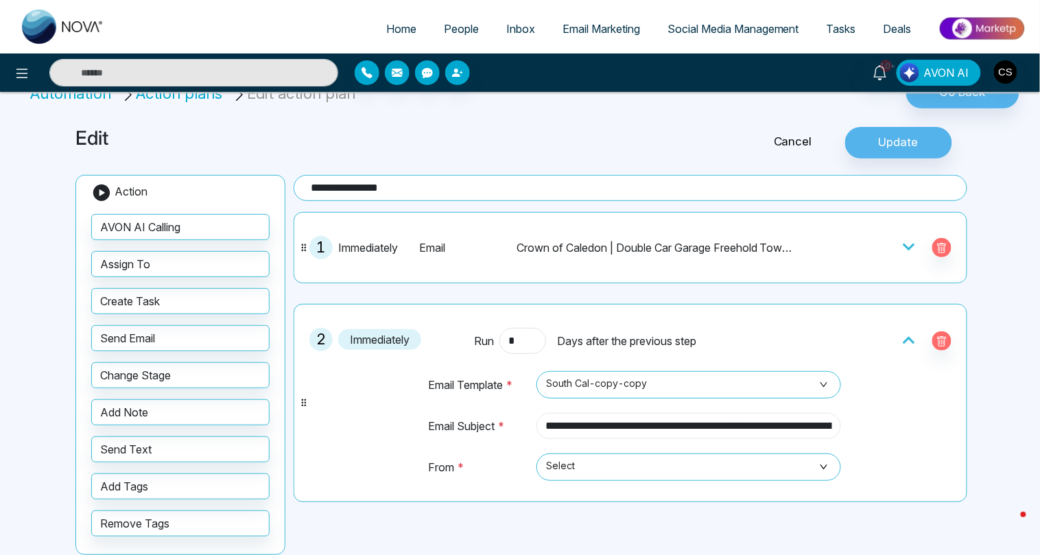
scroll to position [0, 231]
click at [604, 466] on span "Select" at bounding box center [688, 466] width 285 height 23
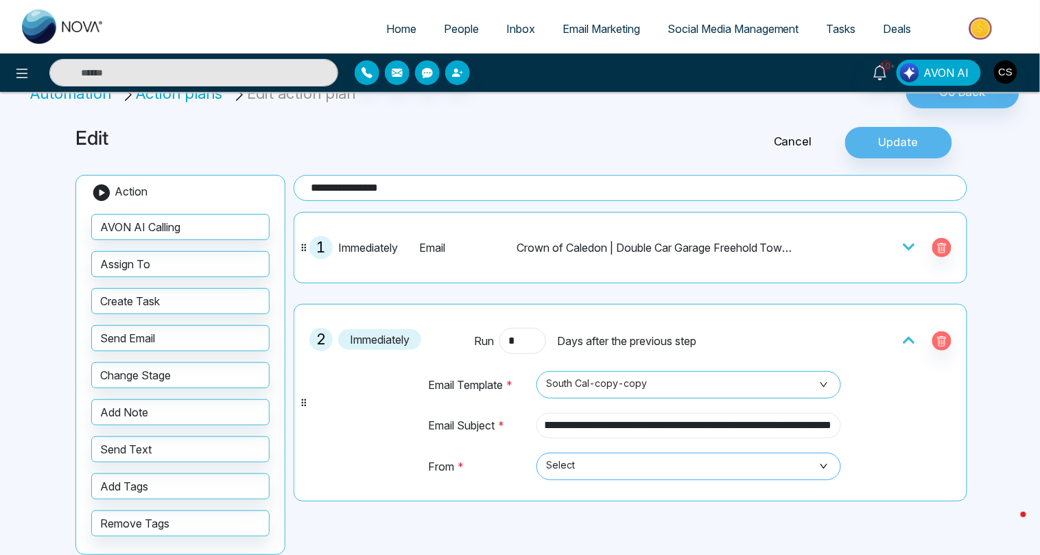
type input "**********"
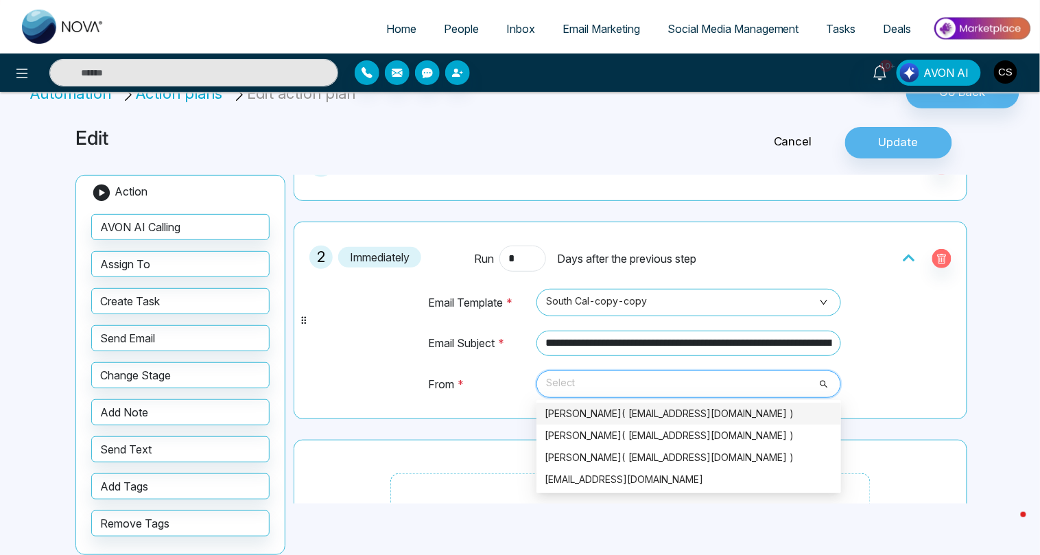
scroll to position [84, 0]
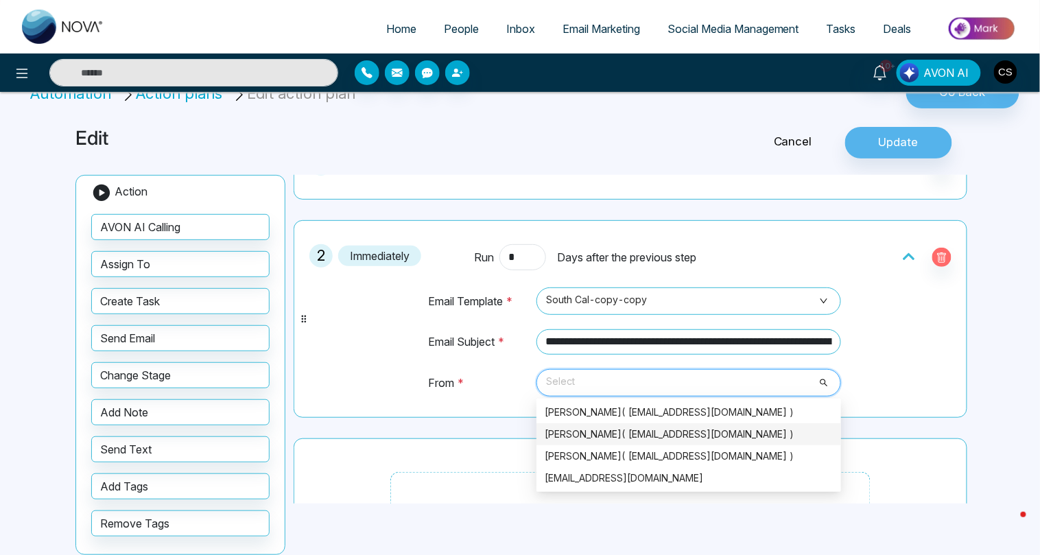
click at [616, 435] on div "[PERSON_NAME]( [EMAIL_ADDRESS][DOMAIN_NAME] )" at bounding box center [689, 434] width 288 height 15
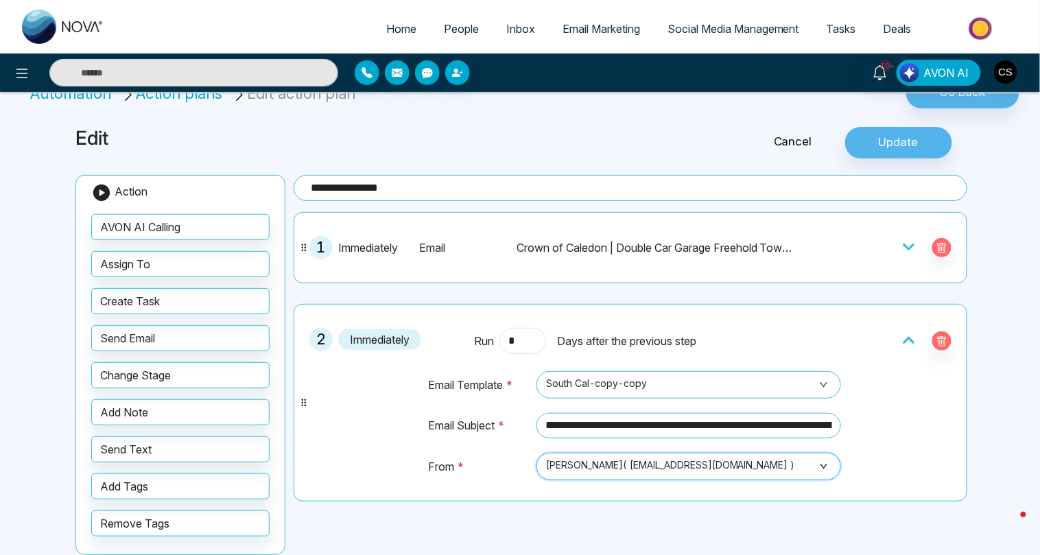
scroll to position [19, 0]
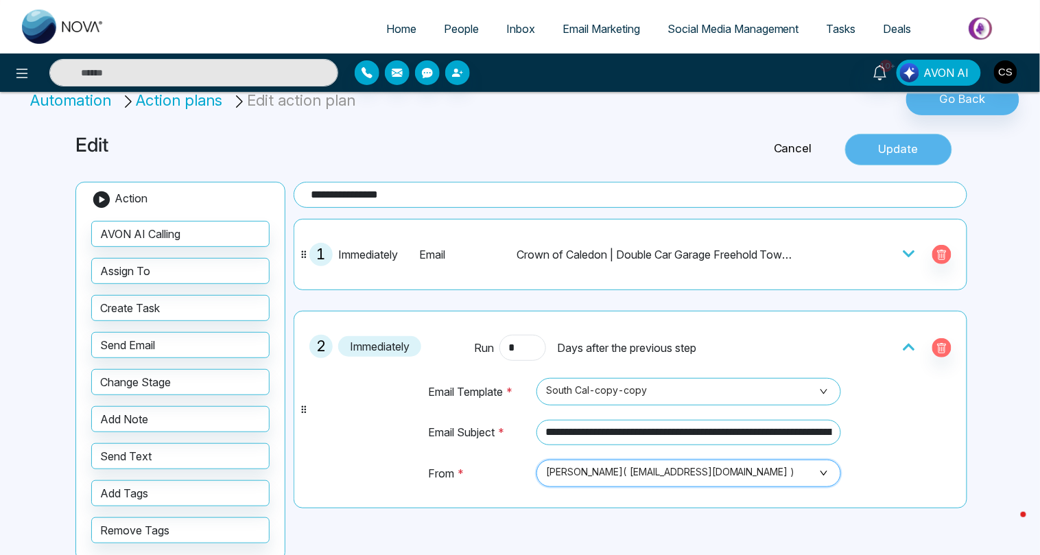
click at [886, 154] on button "Update" at bounding box center [898, 150] width 107 height 32
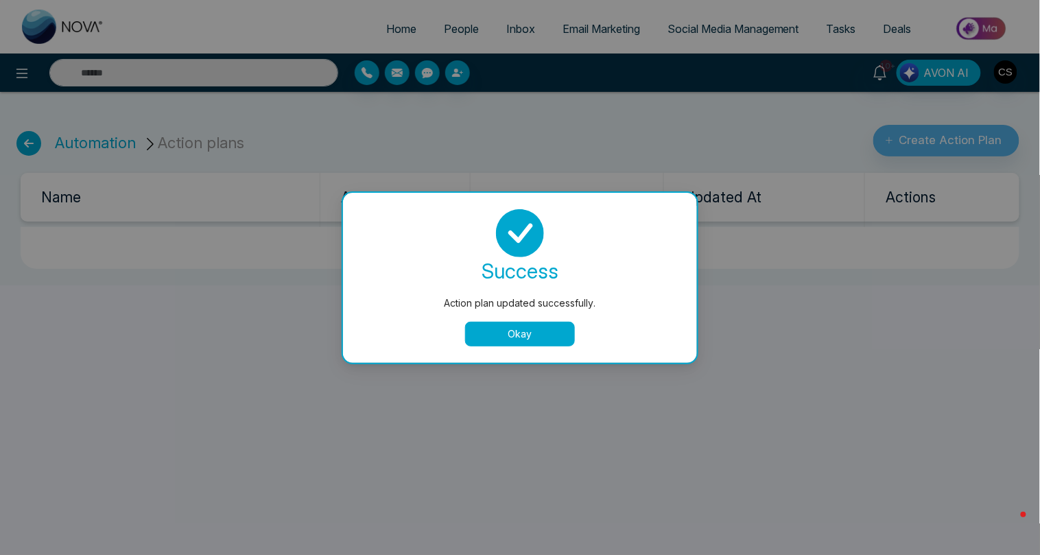
click at [539, 342] on button "Okay" at bounding box center [520, 334] width 110 height 25
